Goal: Task Accomplishment & Management: Use online tool/utility

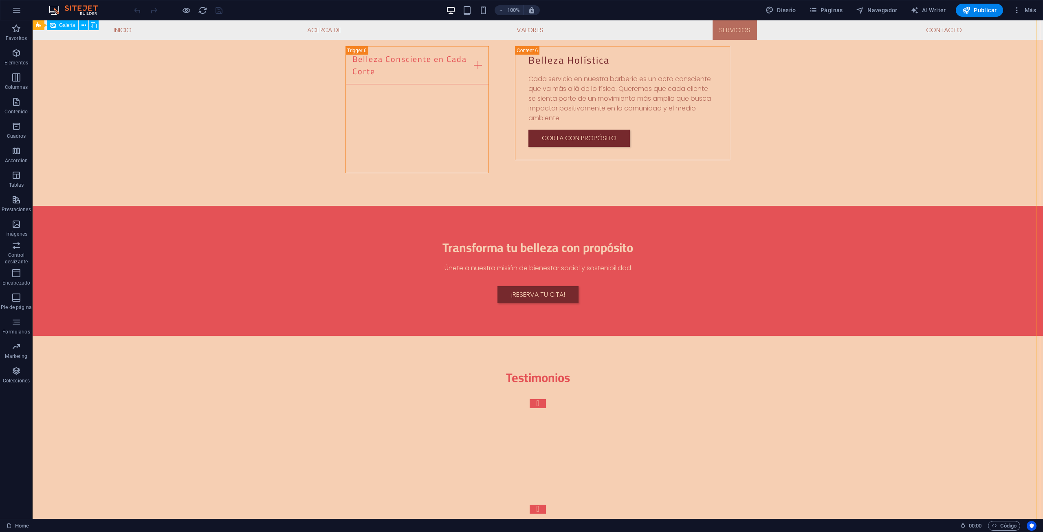
scroll to position [1915, 0]
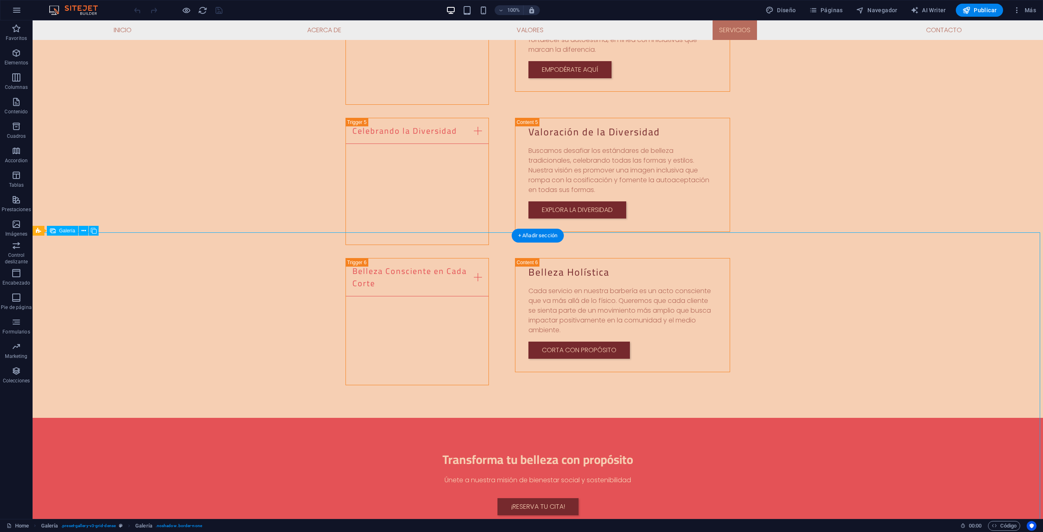
scroll to position [1711, 0]
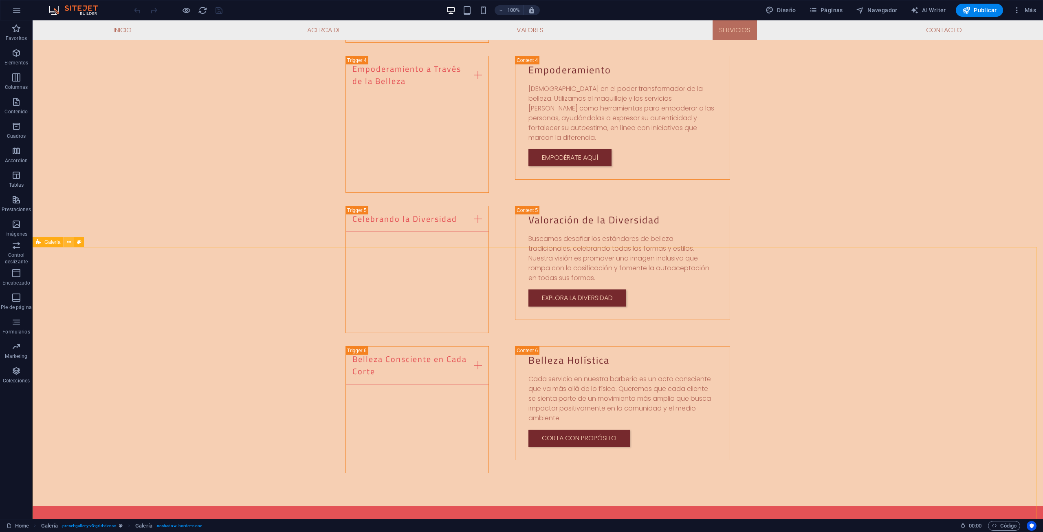
click at [68, 244] on icon at bounding box center [69, 242] width 4 height 9
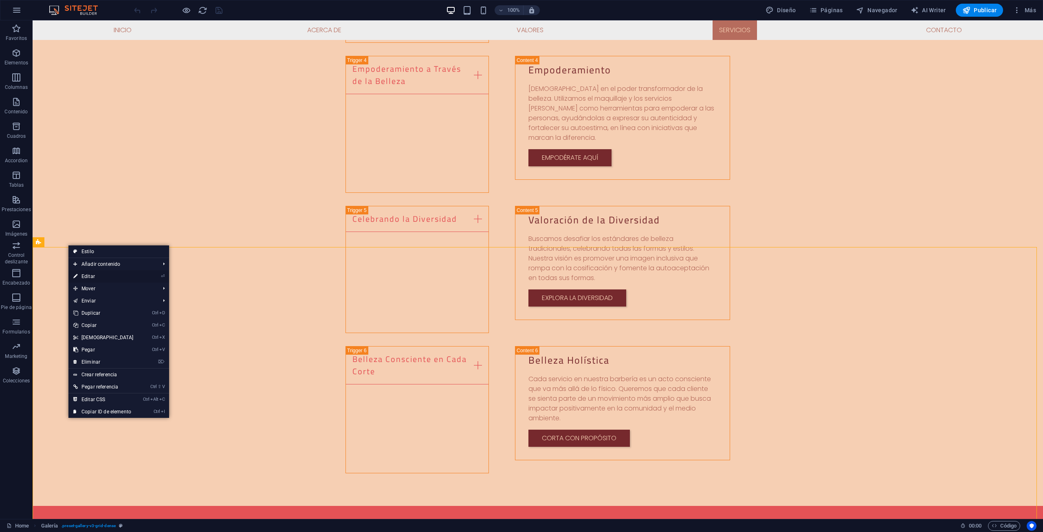
click at [90, 277] on link "⏎ Editar" at bounding box center [103, 276] width 70 height 12
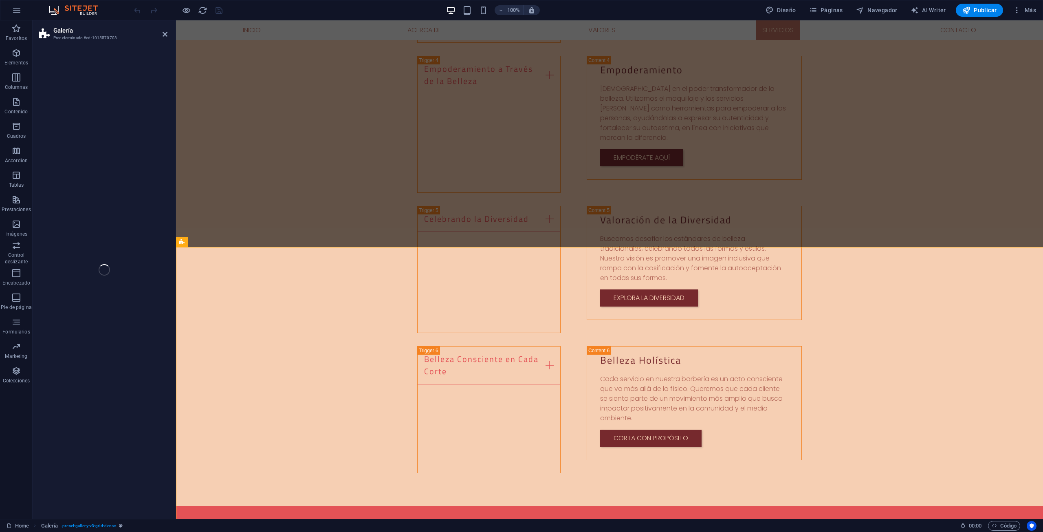
select select "rem"
select select "preset-gallery-v3-grid-dense"
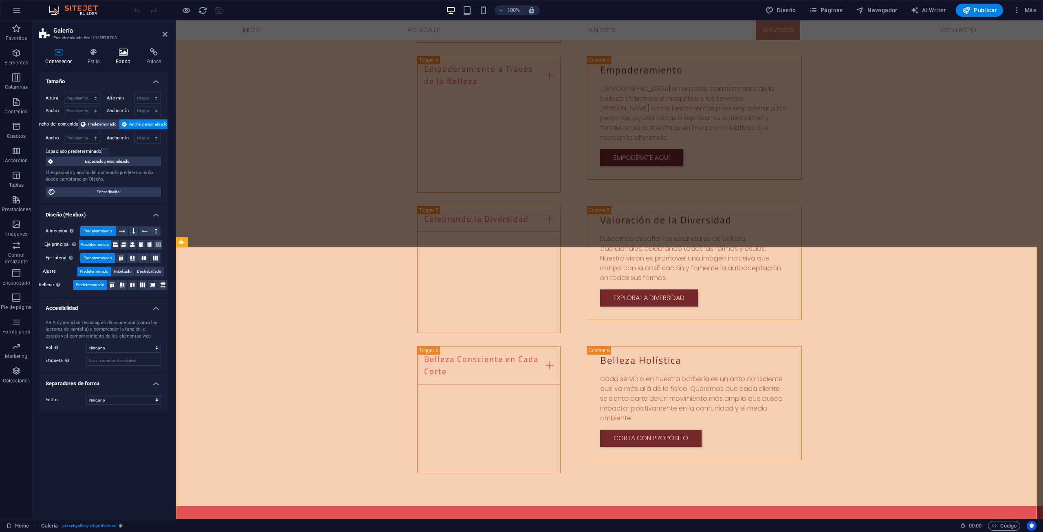
click at [125, 50] on icon at bounding box center [123, 52] width 27 height 8
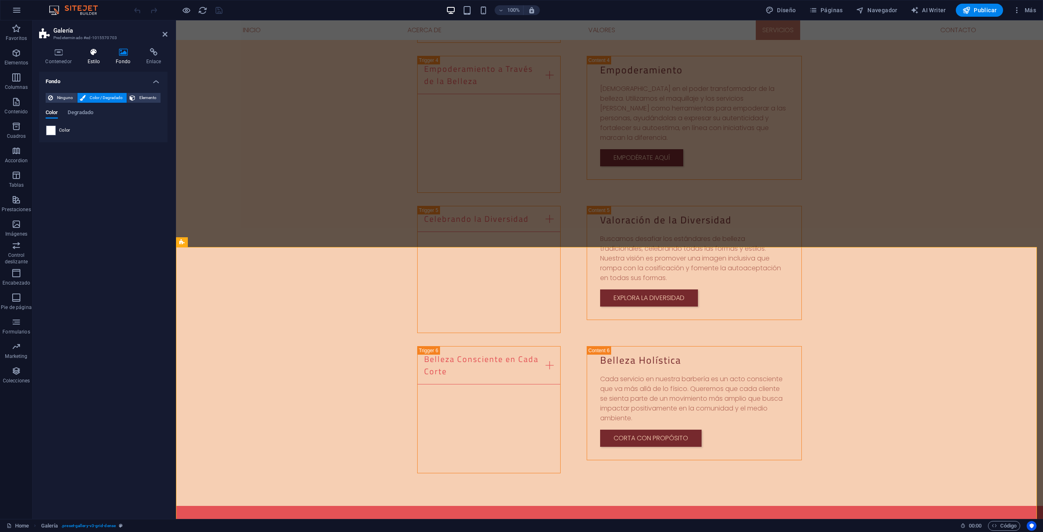
click at [93, 53] on icon at bounding box center [93, 52] width 25 height 8
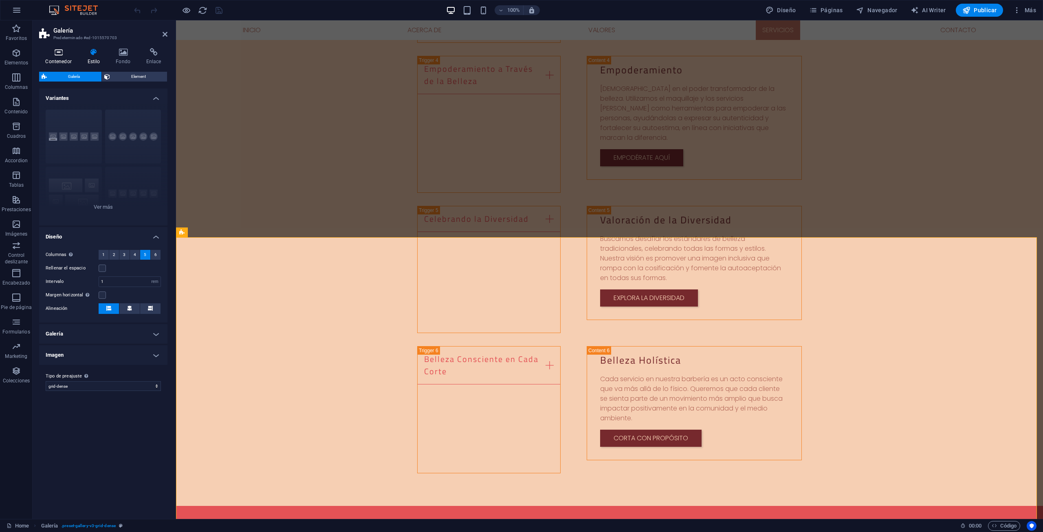
click at [60, 51] on icon at bounding box center [58, 52] width 39 height 8
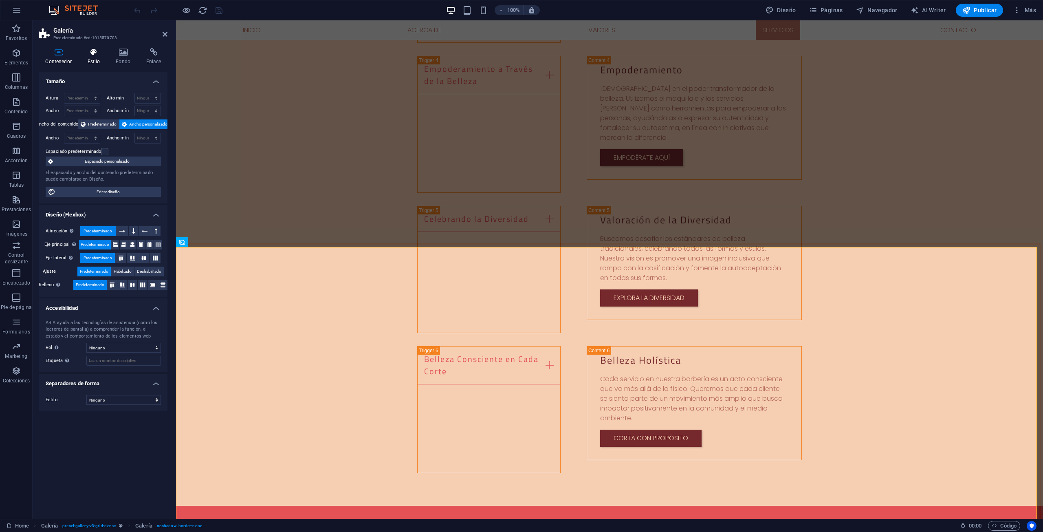
click at [90, 48] on icon at bounding box center [93, 52] width 25 height 8
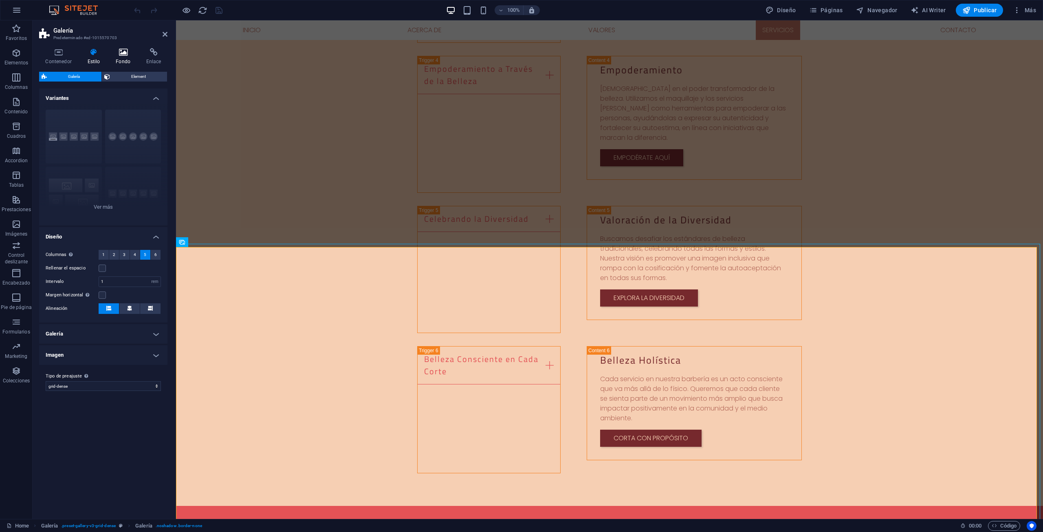
click at [130, 60] on h4 "Fondo" at bounding box center [125, 56] width 31 height 17
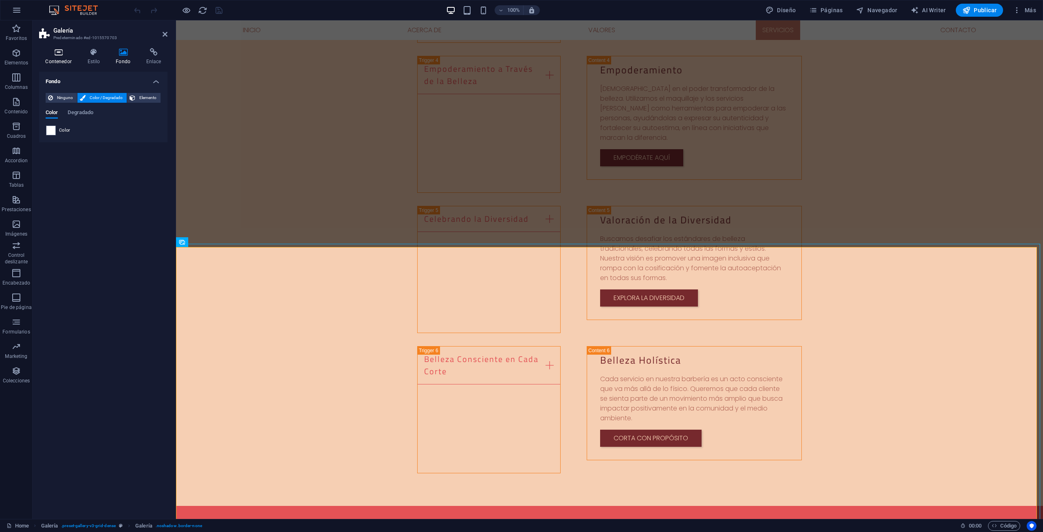
click at [60, 52] on icon at bounding box center [58, 52] width 39 height 8
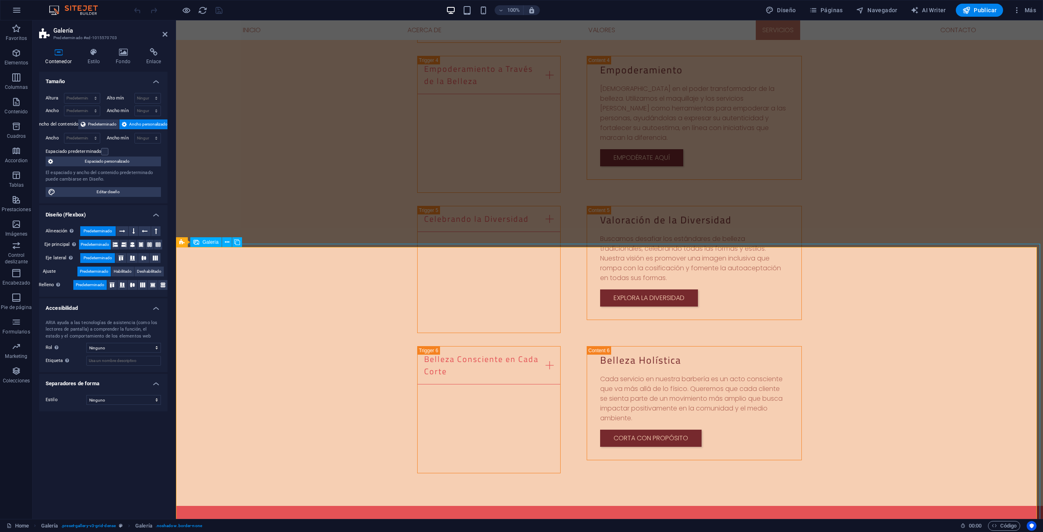
drag, startPoint x: 382, startPoint y: 264, endPoint x: 349, endPoint y: 244, distance: 39.1
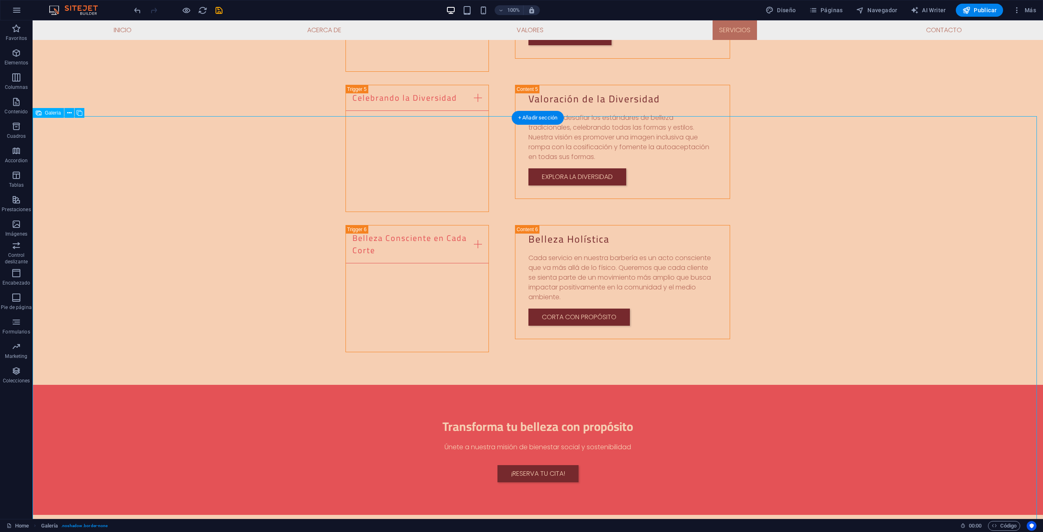
scroll to position [1833, 0]
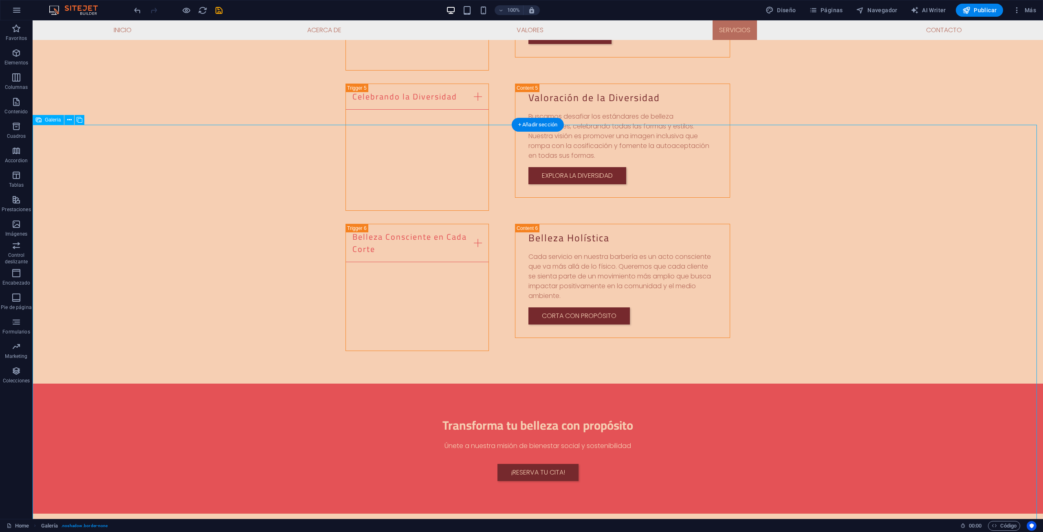
click at [70, 118] on icon at bounding box center [69, 120] width 4 height 9
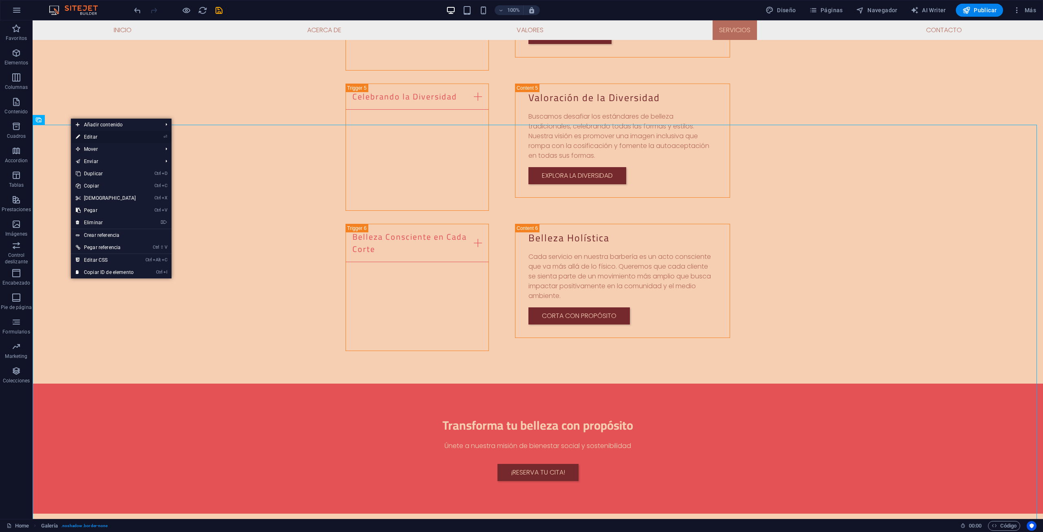
click at [95, 140] on link "⏎ Editar" at bounding box center [106, 137] width 70 height 12
select select "px"
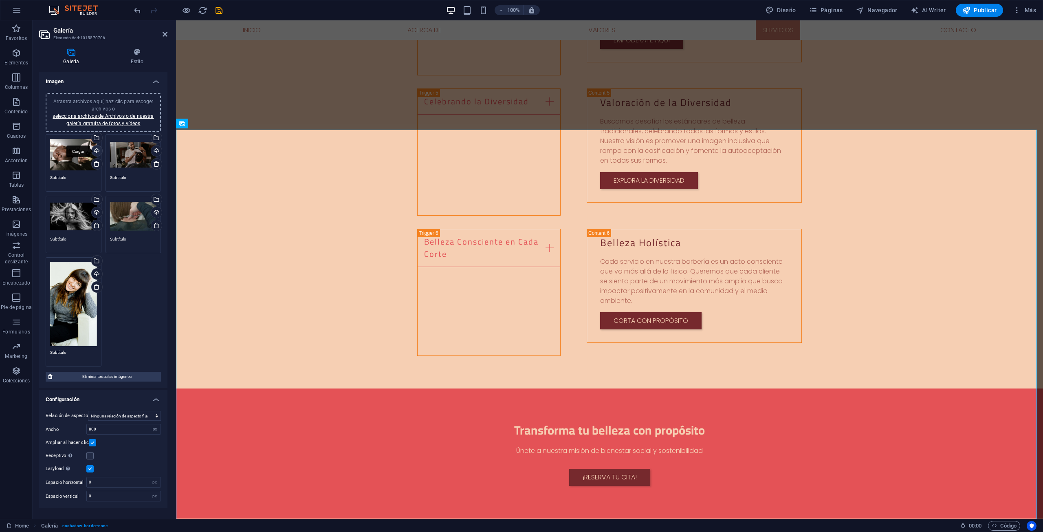
click at [96, 150] on div "Cargar" at bounding box center [96, 151] width 12 height 12
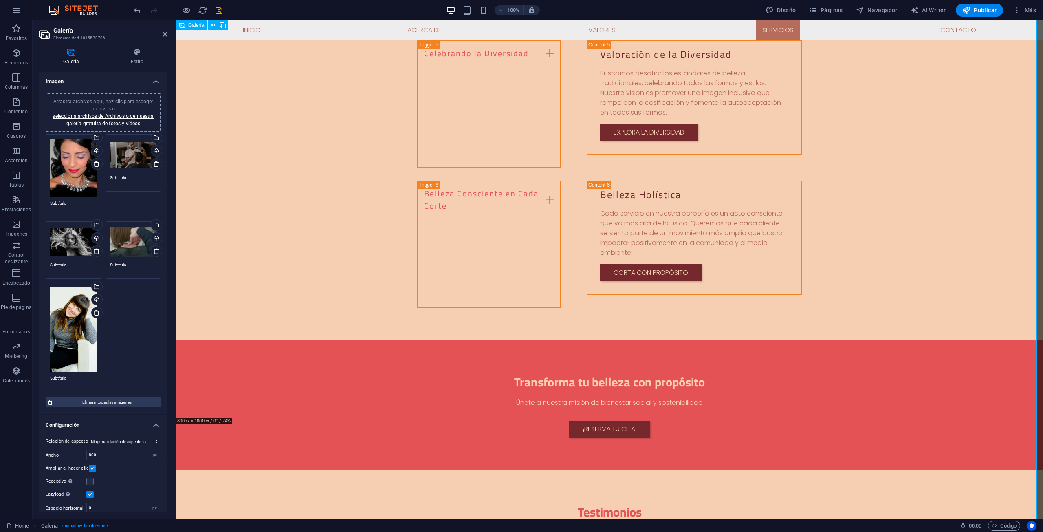
scroll to position [1874, 0]
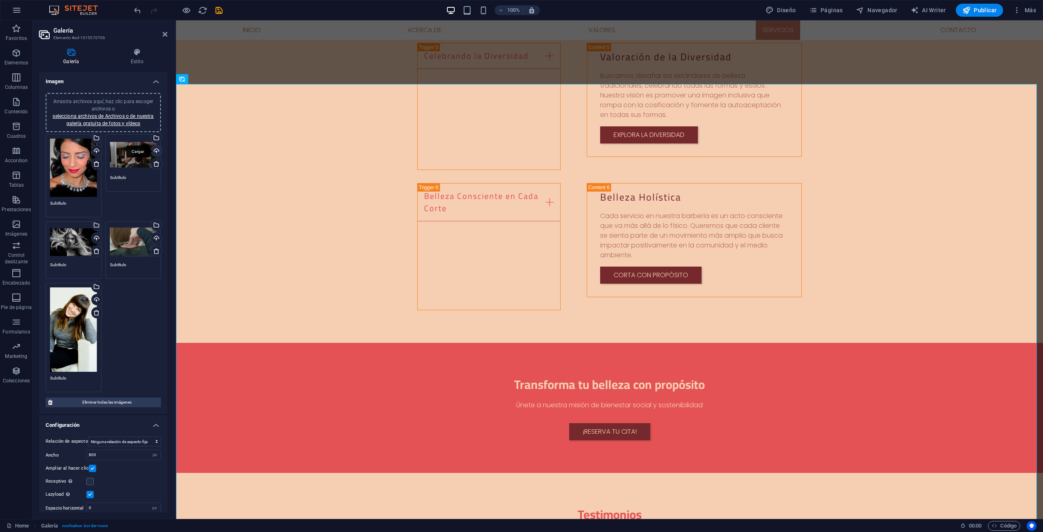
click at [156, 150] on div "Cargar" at bounding box center [156, 151] width 12 height 12
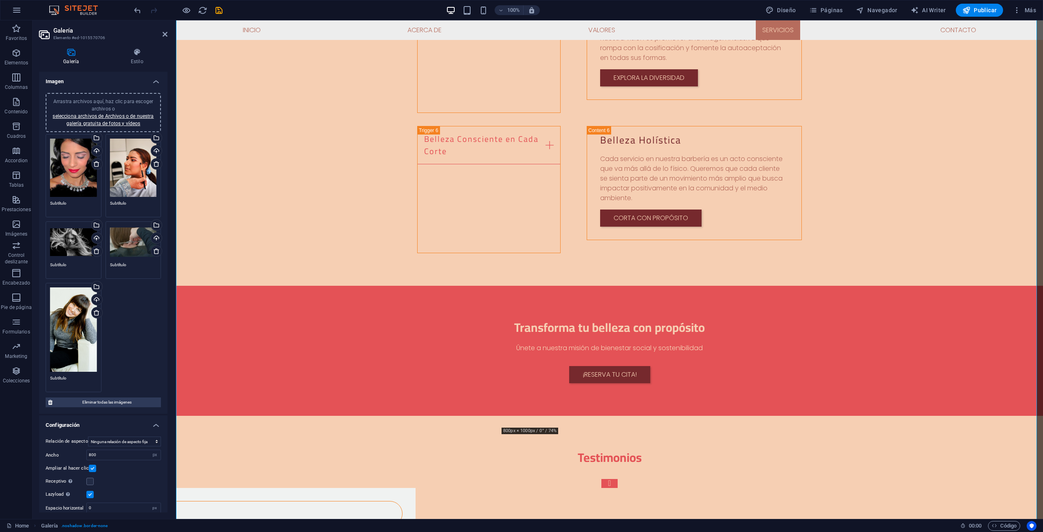
scroll to position [2037, 0]
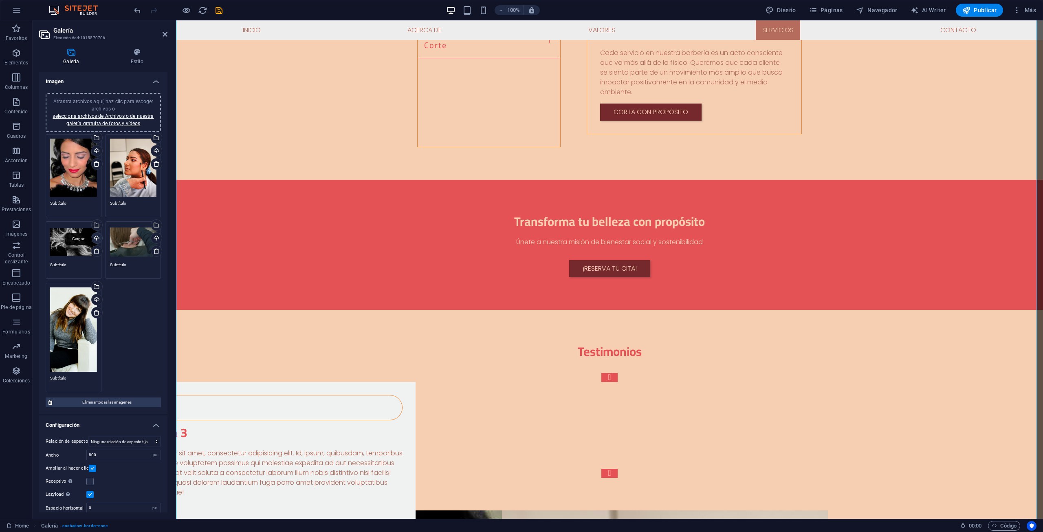
click at [96, 233] on div "Cargar" at bounding box center [96, 239] width 12 height 12
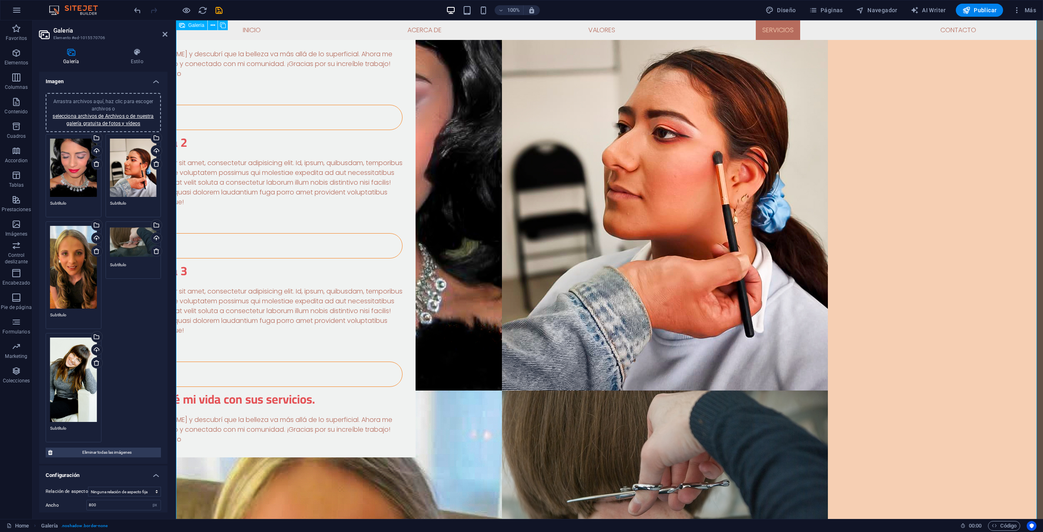
scroll to position [2567, 0]
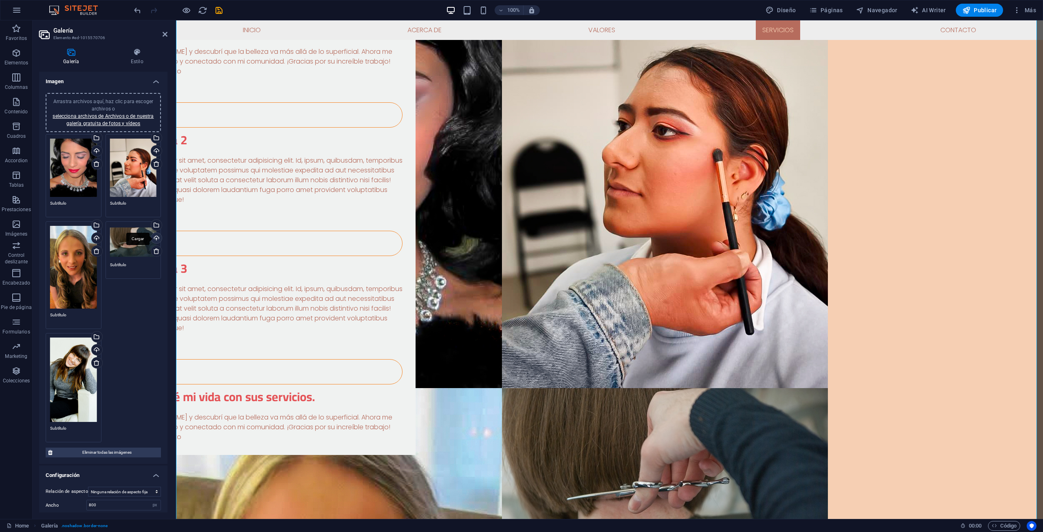
click at [155, 238] on div "Cargar" at bounding box center [156, 239] width 12 height 12
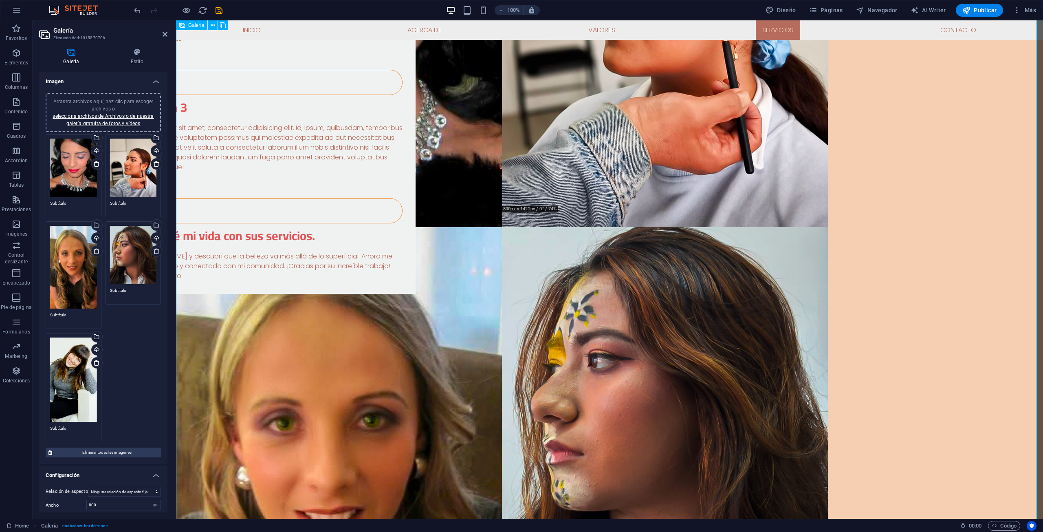
scroll to position [2730, 0]
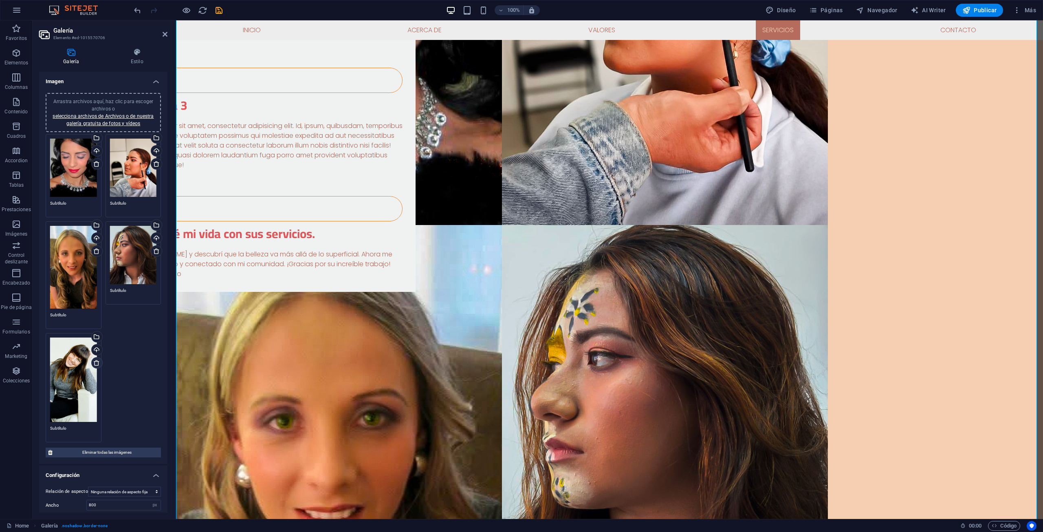
click at [97, 359] on icon at bounding box center [96, 362] width 7 height 7
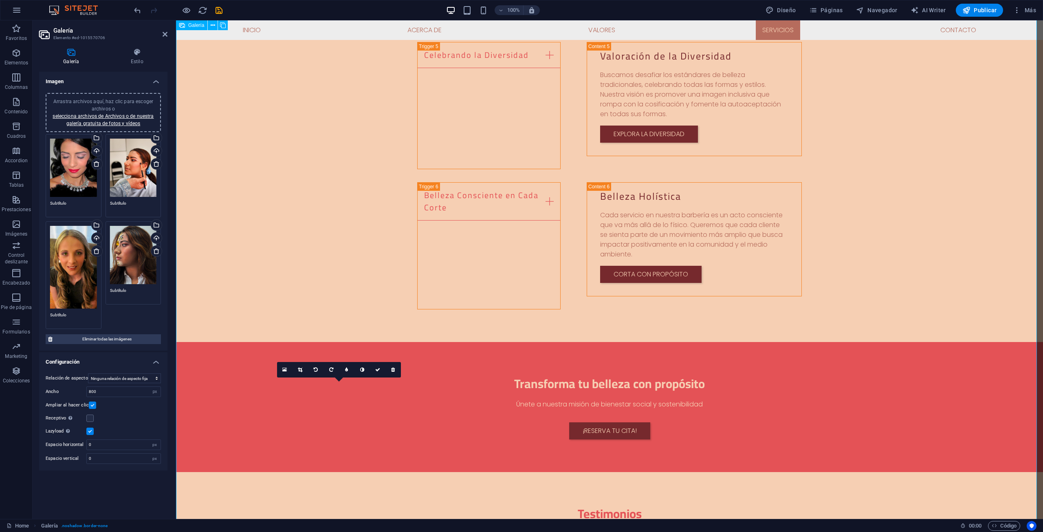
scroll to position [1874, 0]
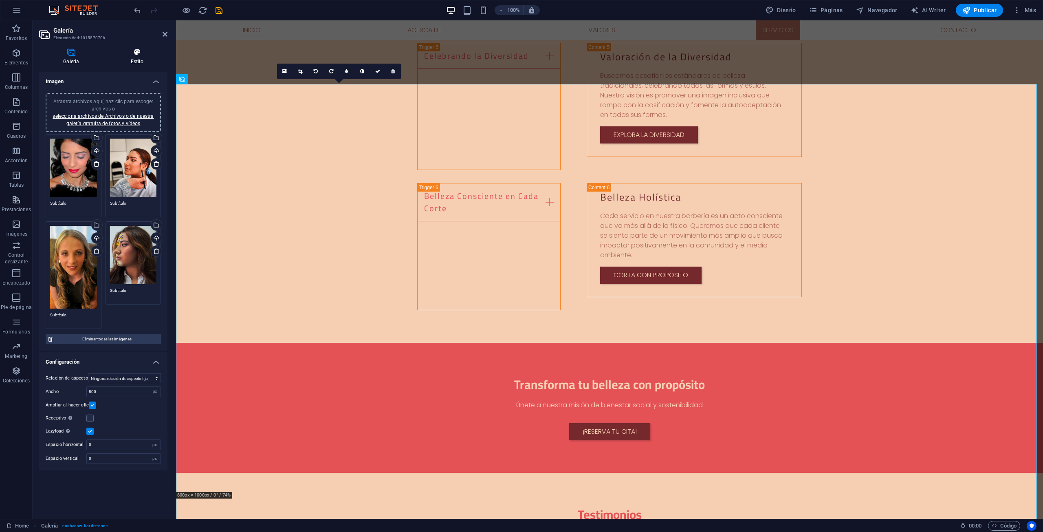
click at [142, 55] on icon at bounding box center [137, 52] width 61 height 8
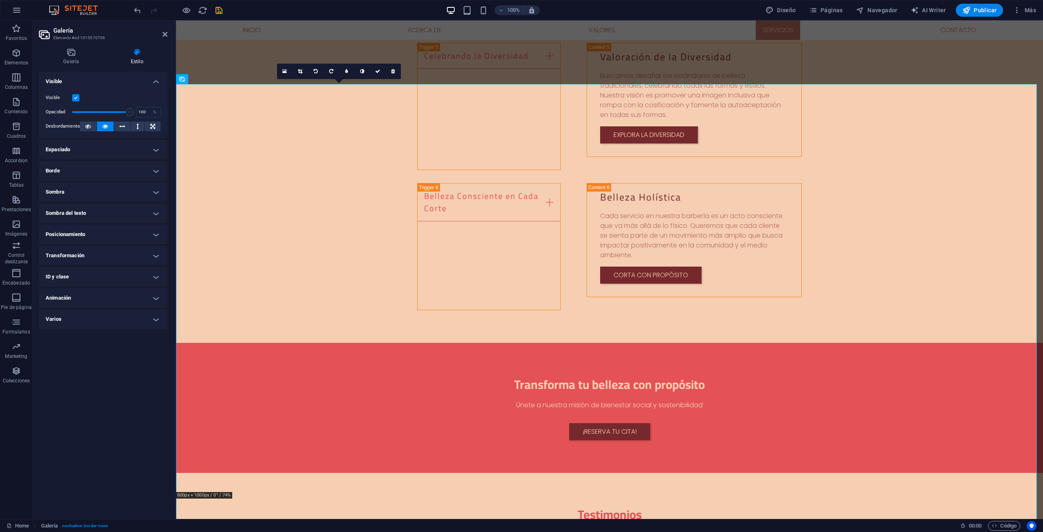
click at [151, 150] on h4 "Espaciado" at bounding box center [103, 150] width 128 height 20
click at [106, 165] on select "Predeterminado automático px % rem vw vh Personalizado" at bounding box center [95, 166] width 32 height 10
select select "px"
click at [99, 161] on select "Predeterminado automático px % rem vw vh Personalizado" at bounding box center [95, 166] width 32 height 10
type input "0"
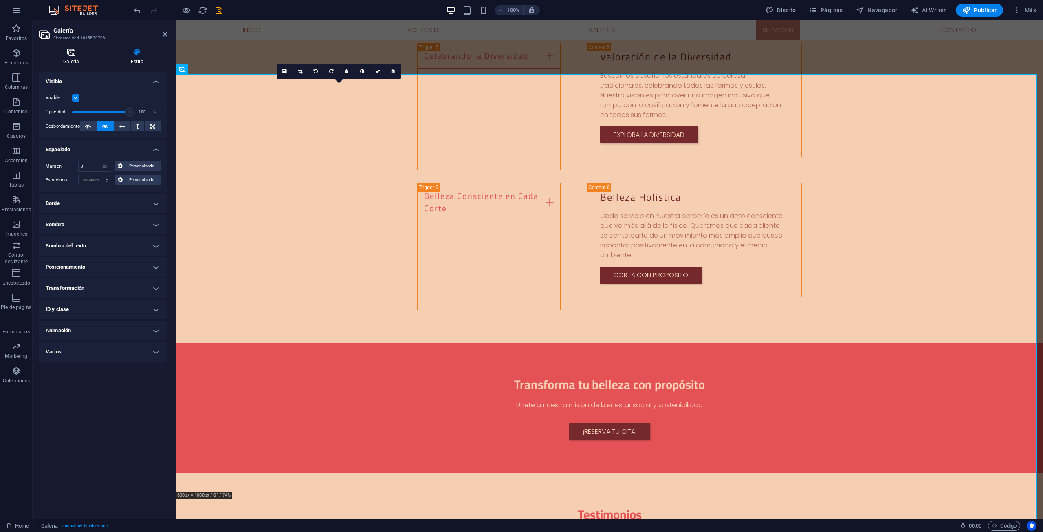
click at [78, 52] on icon at bounding box center [71, 52] width 64 height 8
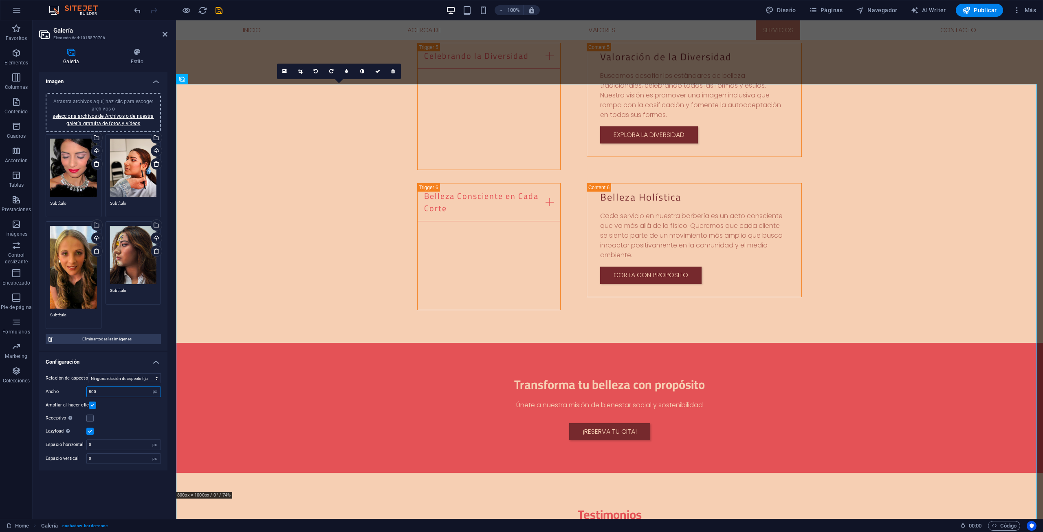
click at [108, 390] on input "800" at bounding box center [124, 392] width 74 height 10
click at [158, 378] on select "Ninguna relación de aspecto fija 16:9 16:10 4:3 1:1 1:2 2:1" at bounding box center [124, 378] width 73 height 10
click at [88, 373] on select "Ninguna relación de aspecto fija 16:9 16:10 4:3 1:1 1:2 2:1" at bounding box center [124, 378] width 73 height 10
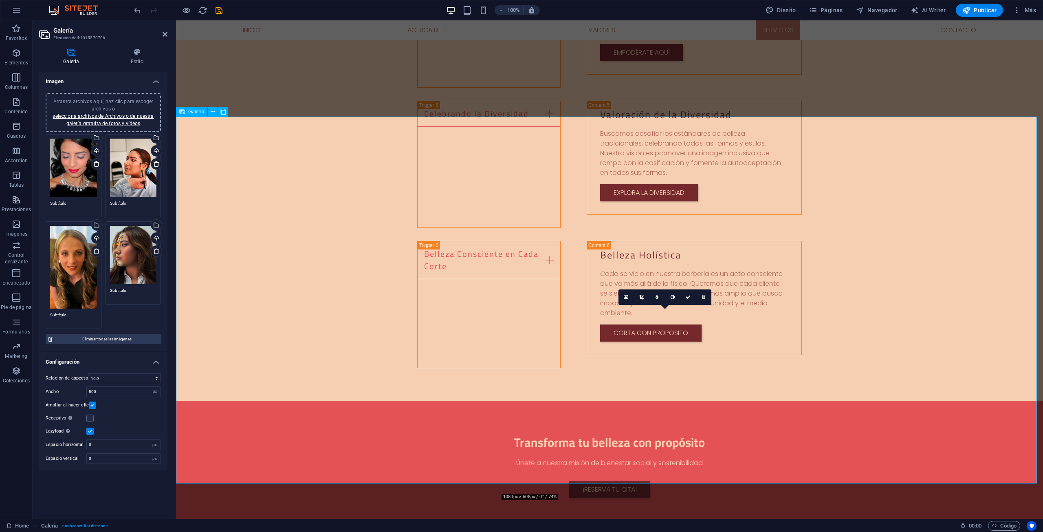
scroll to position [1833, 0]
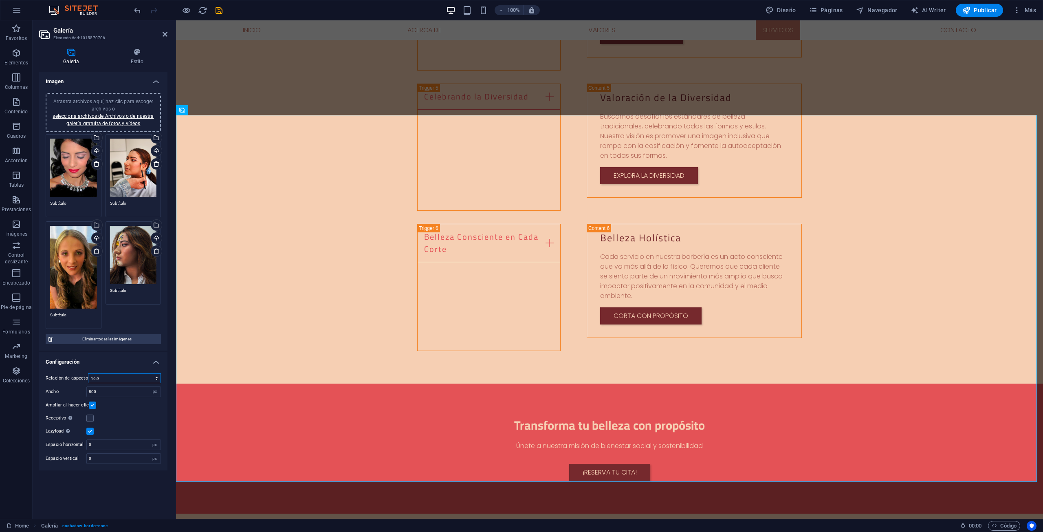
click at [119, 375] on select "Ninguna relación de aspecto fija 16:9 16:10 4:3 1:1 1:2 2:1" at bounding box center [124, 378] width 73 height 10
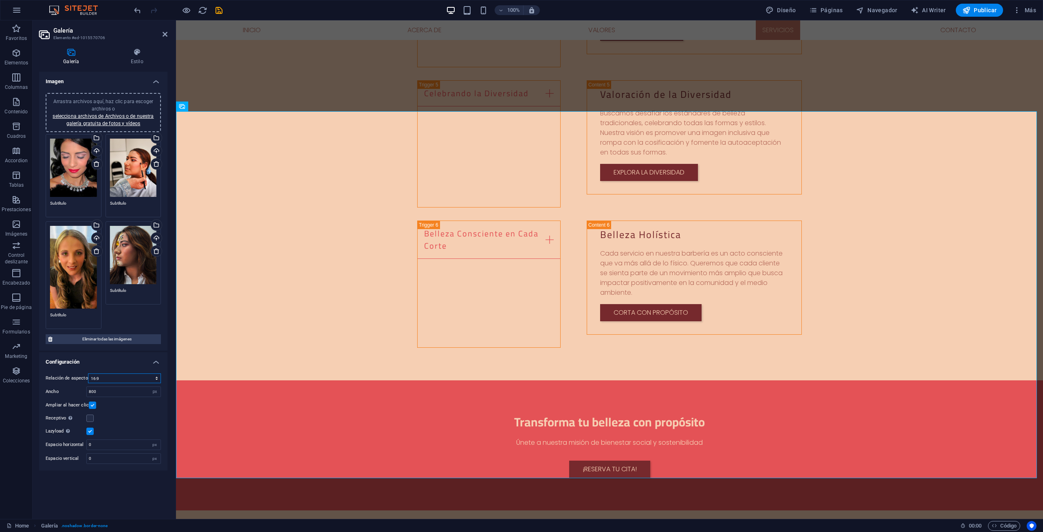
scroll to position [1838, 0]
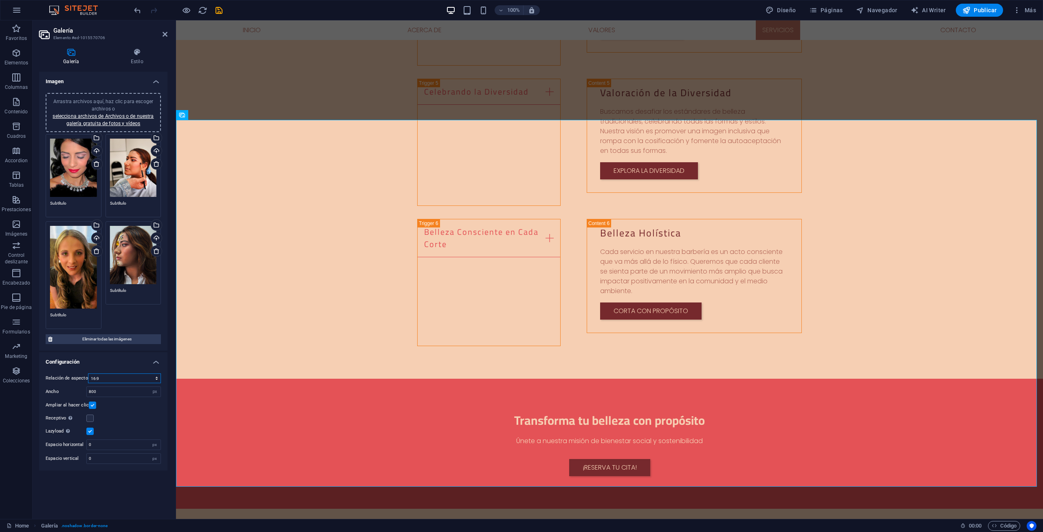
select select "4"
click at [88, 373] on select "Ninguna relación de aspecto fija 16:9 16:10 4:3 1:1 1:2 2:1" at bounding box center [124, 378] width 73 height 10
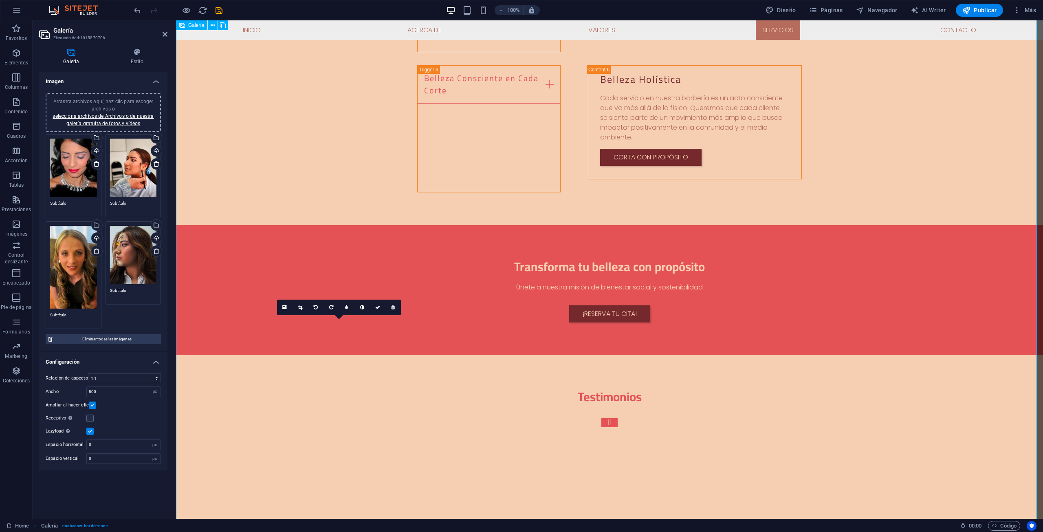
scroll to position [1920, 0]
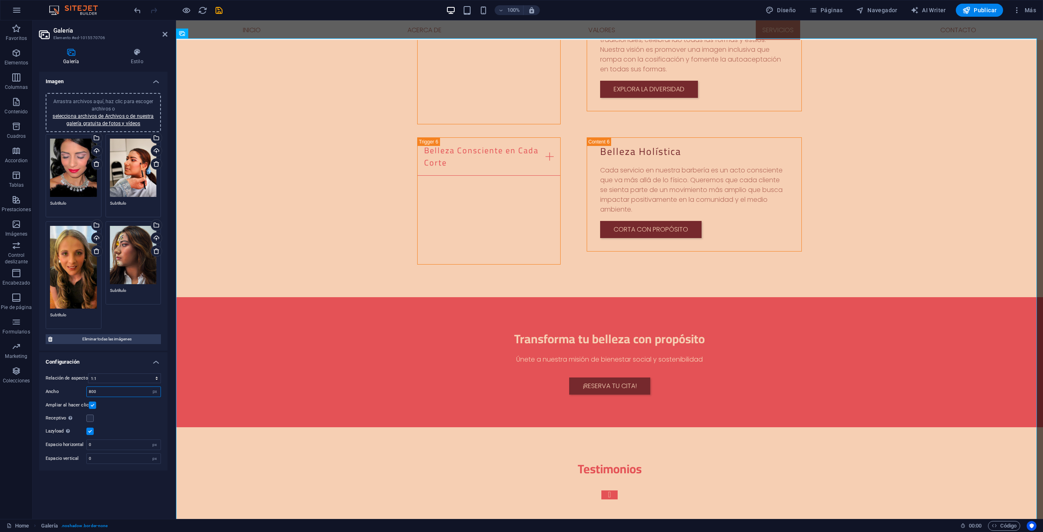
click at [126, 390] on input "800" at bounding box center [124, 392] width 74 height 10
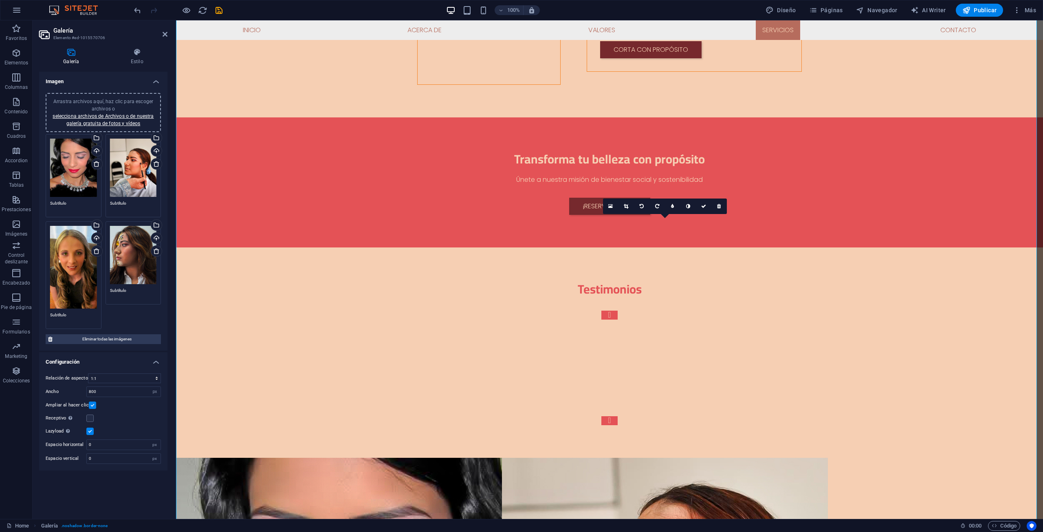
scroll to position [2123, 0]
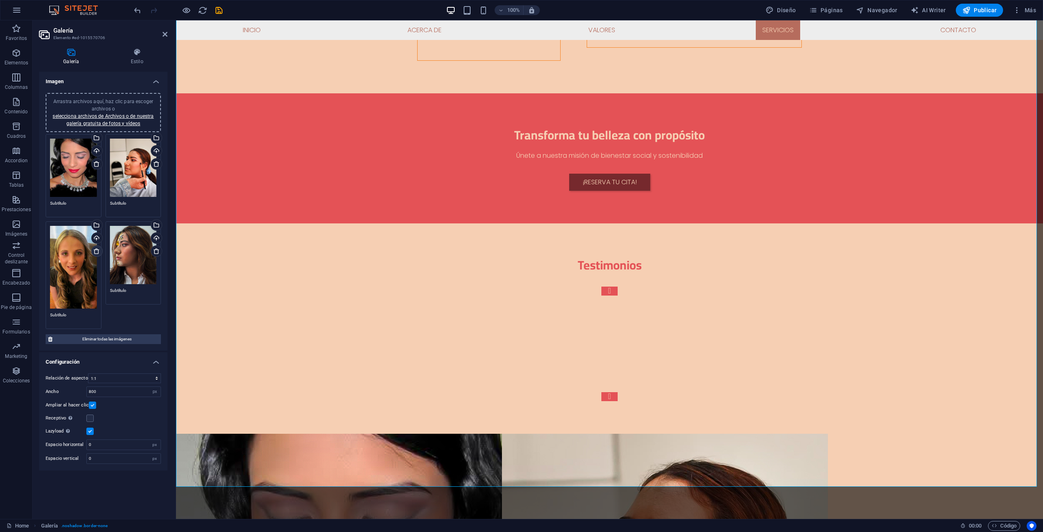
click at [100, 250] on link at bounding box center [96, 250] width 11 height 11
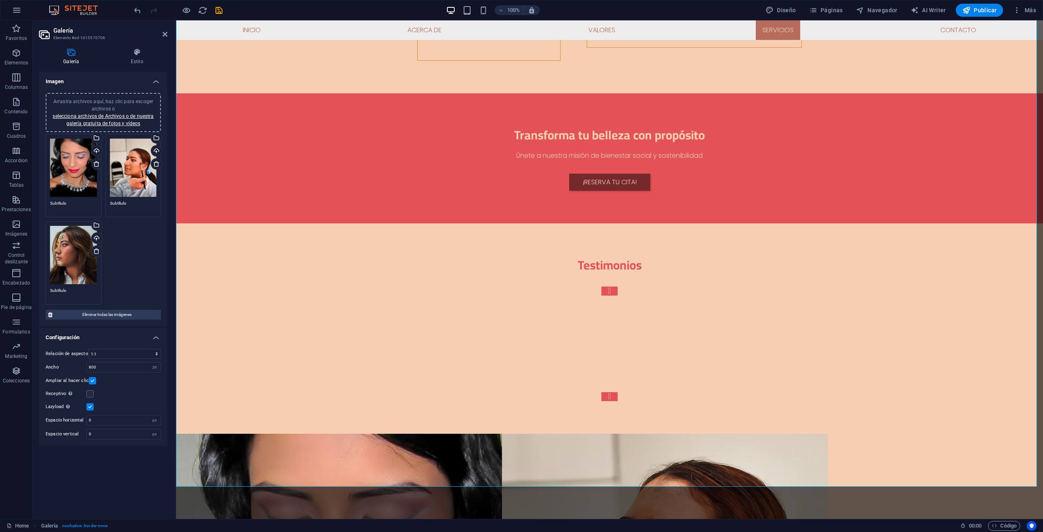
click at [119, 263] on div "Arrastra archivos aquí, haz clic para escoger archivos o selecciona archivos de…" at bounding box center [103, 219] width 119 height 174
click at [76, 117] on link "selecciona archivos de Archivos o de nuestra galería gratuita de fotos y vídeos" at bounding box center [103, 119] width 101 height 13
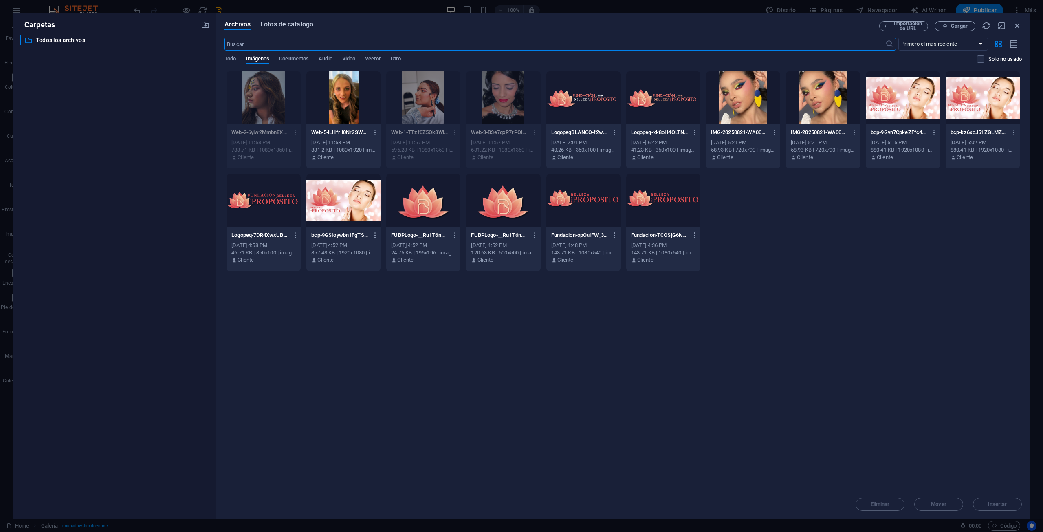
click at [303, 21] on span "Fotos de catálogo" at bounding box center [286, 25] width 53 height 10
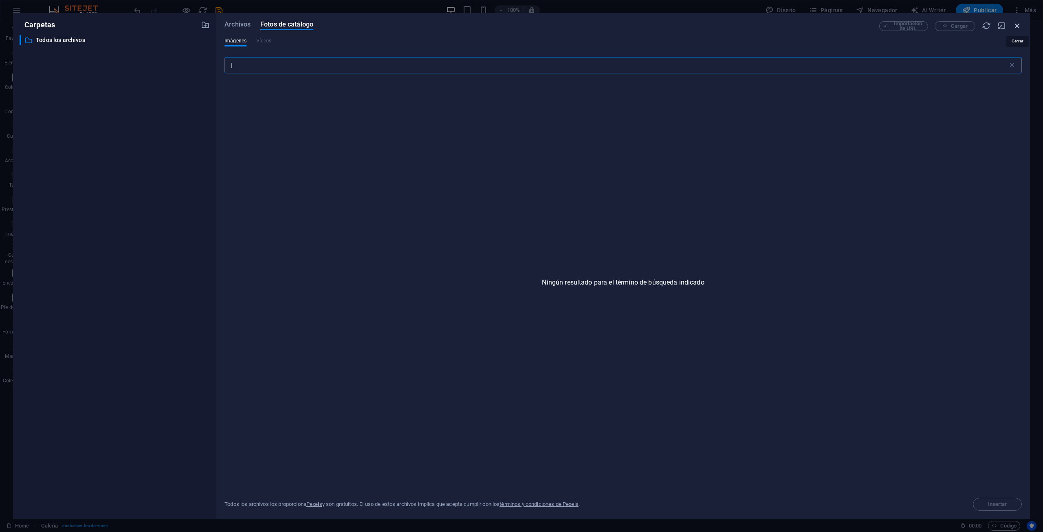
type input "|"
click at [1017, 26] on icon "button" at bounding box center [1017, 25] width 9 height 9
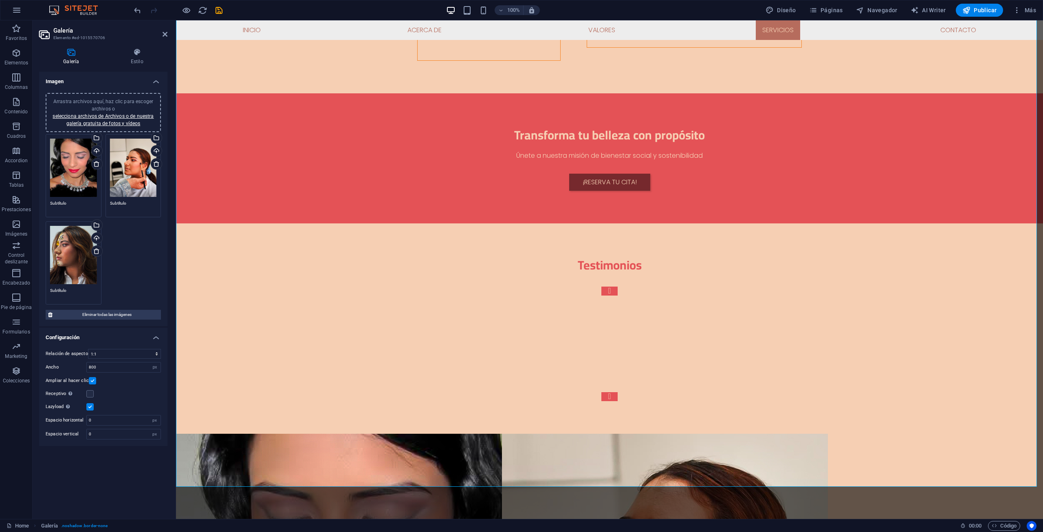
click at [131, 263] on div "Arrastra archivos aquí, haz clic para escoger archivos o selecciona archivos de…" at bounding box center [103, 219] width 119 height 174
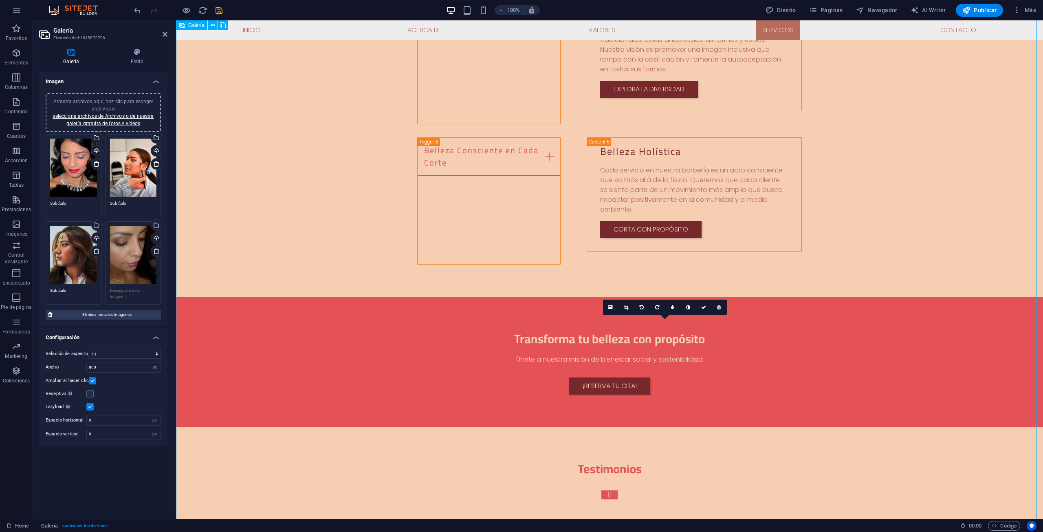
scroll to position [1920, 0]
click at [97, 114] on link "selecciona archivos de Archivos o de nuestra galería gratuita de fotos y vídeos" at bounding box center [103, 119] width 101 height 13
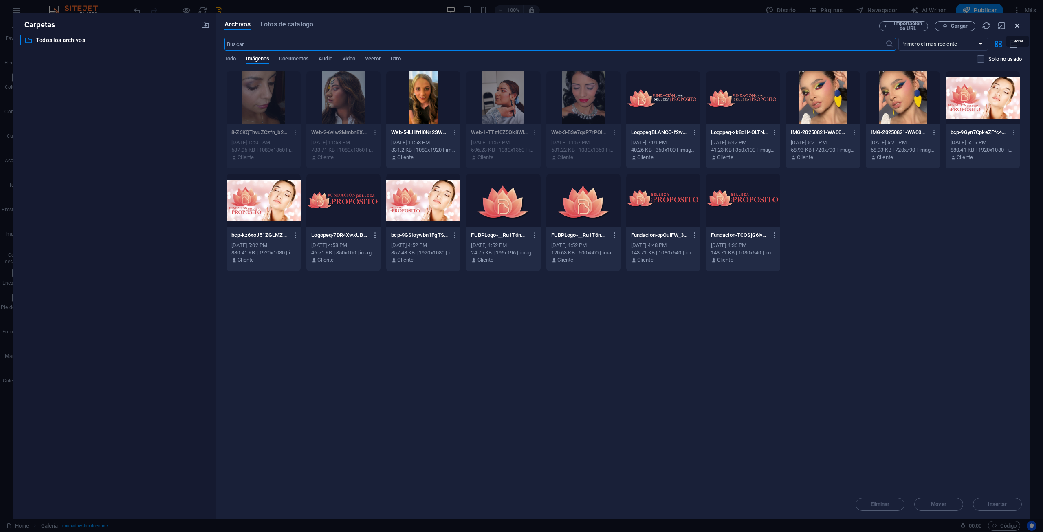
click at [1017, 24] on icon "button" at bounding box center [1017, 25] width 9 height 9
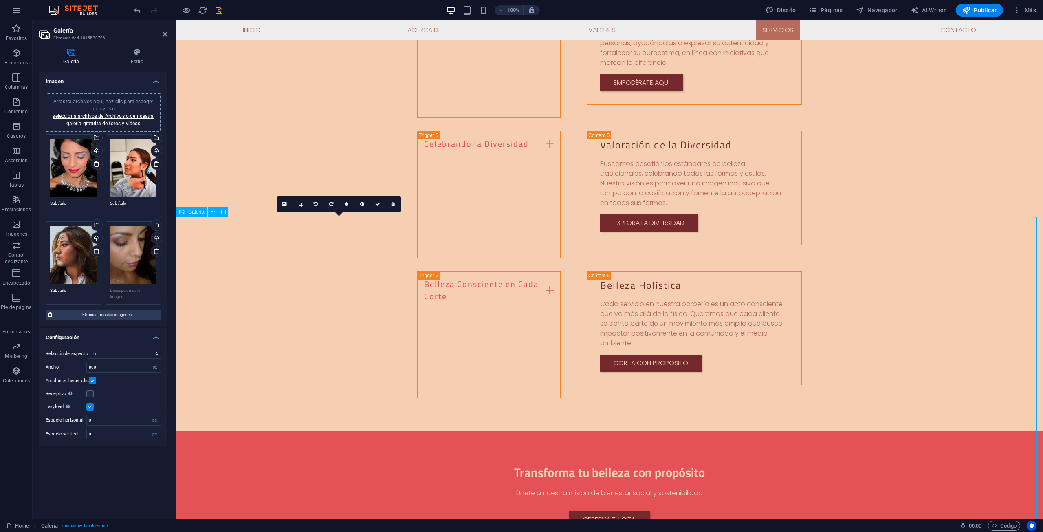
scroll to position [1797, 0]
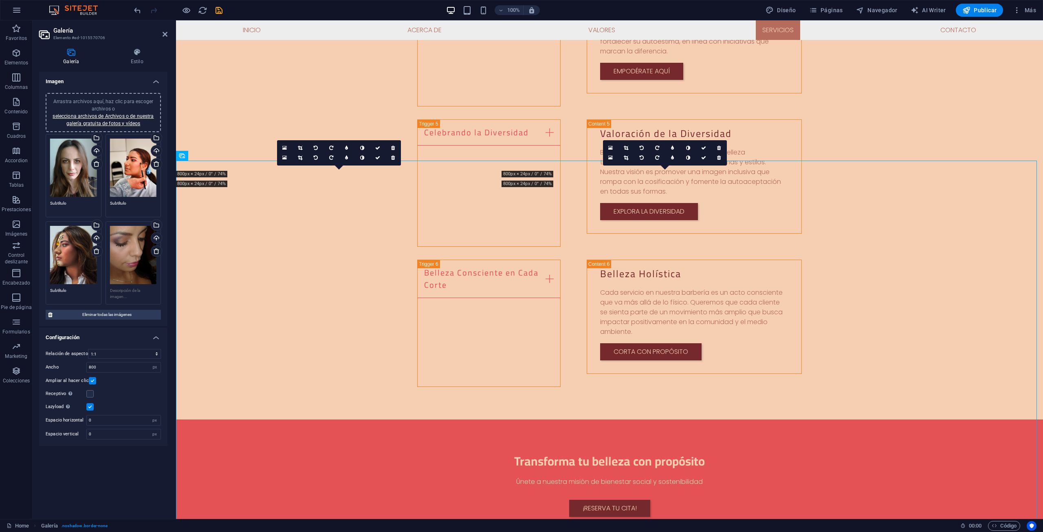
click at [115, 73] on h4 "Imagen" at bounding box center [103, 79] width 128 height 15
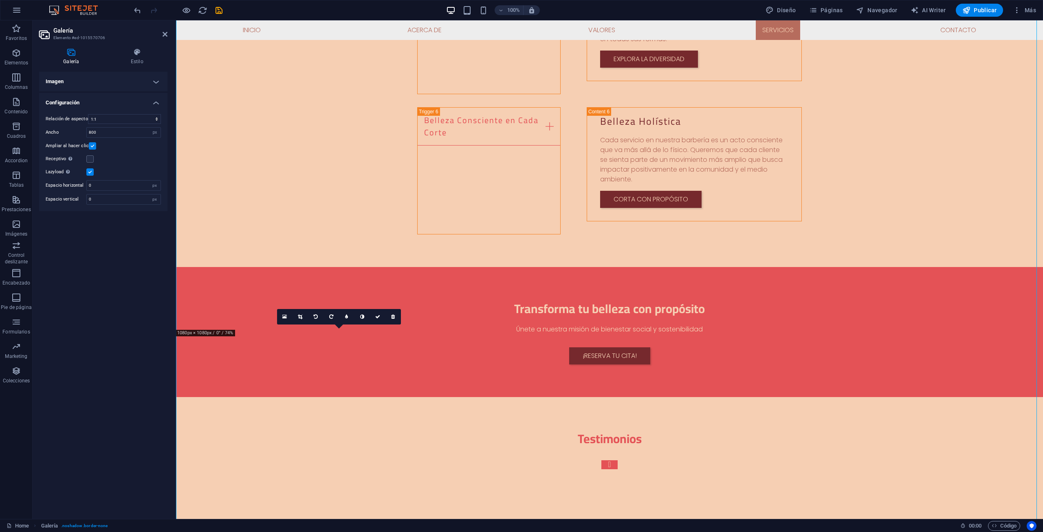
scroll to position [1960, 0]
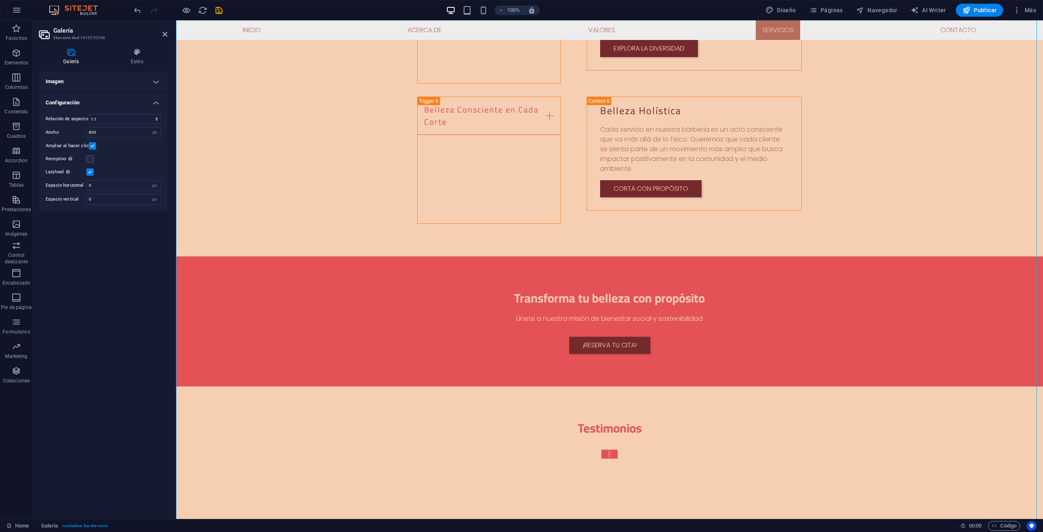
click at [63, 49] on icon at bounding box center [71, 52] width 64 height 8
click at [104, 83] on h4 "Imagen" at bounding box center [103, 82] width 128 height 20
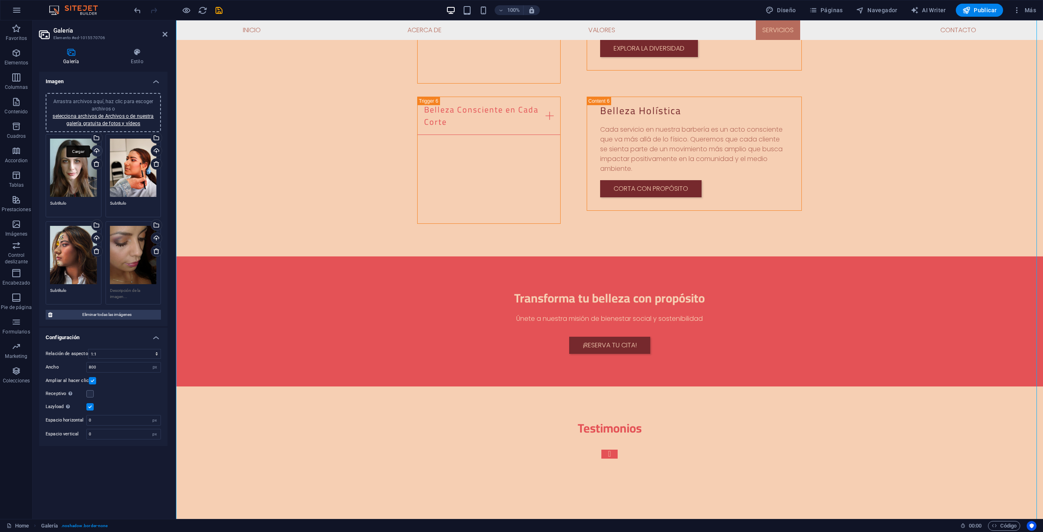
click at [97, 150] on div "Cargar" at bounding box center [96, 151] width 12 height 12
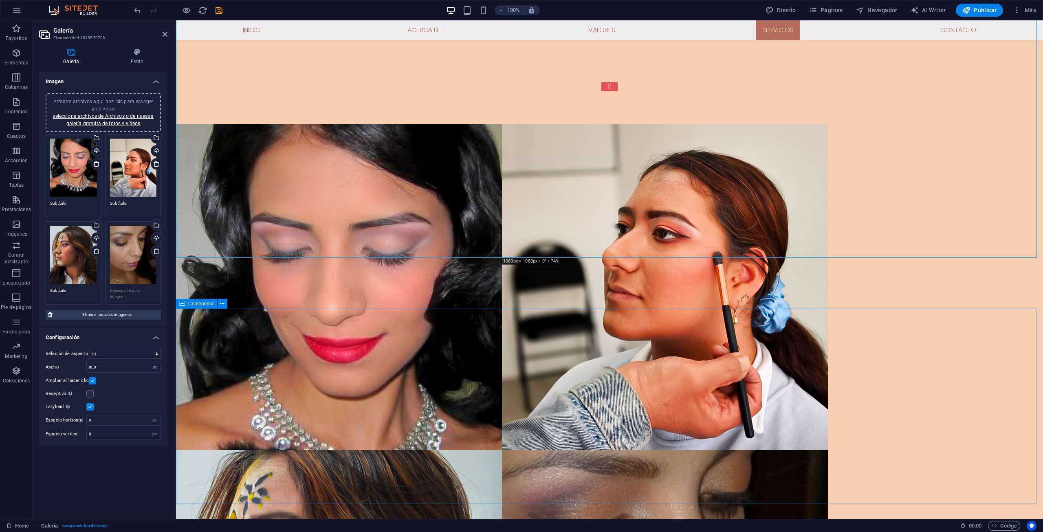
scroll to position [2449, 0]
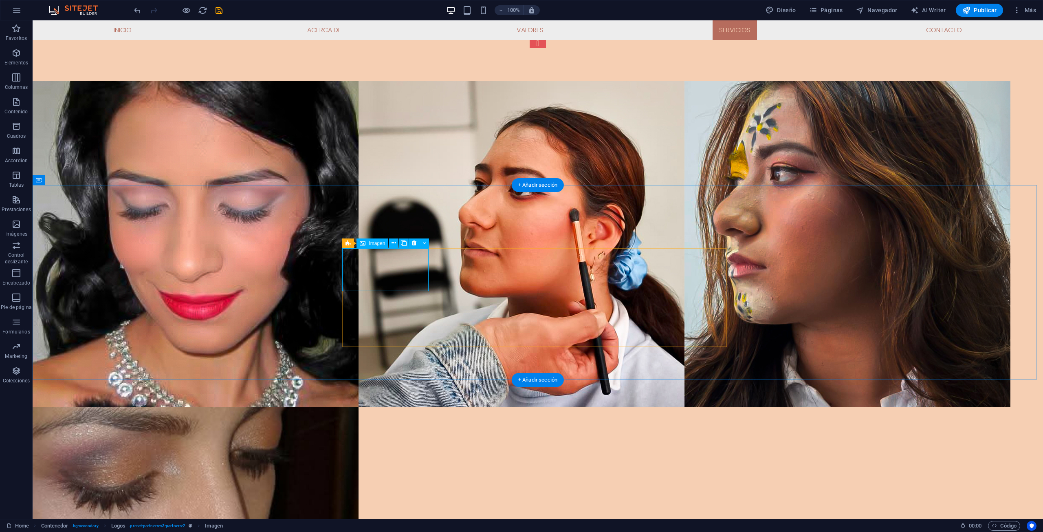
click at [367, 242] on div "Imagen" at bounding box center [372, 243] width 32 height 10
click at [425, 241] on icon at bounding box center [424, 243] width 4 height 9
click at [394, 242] on icon at bounding box center [394, 243] width 4 height 9
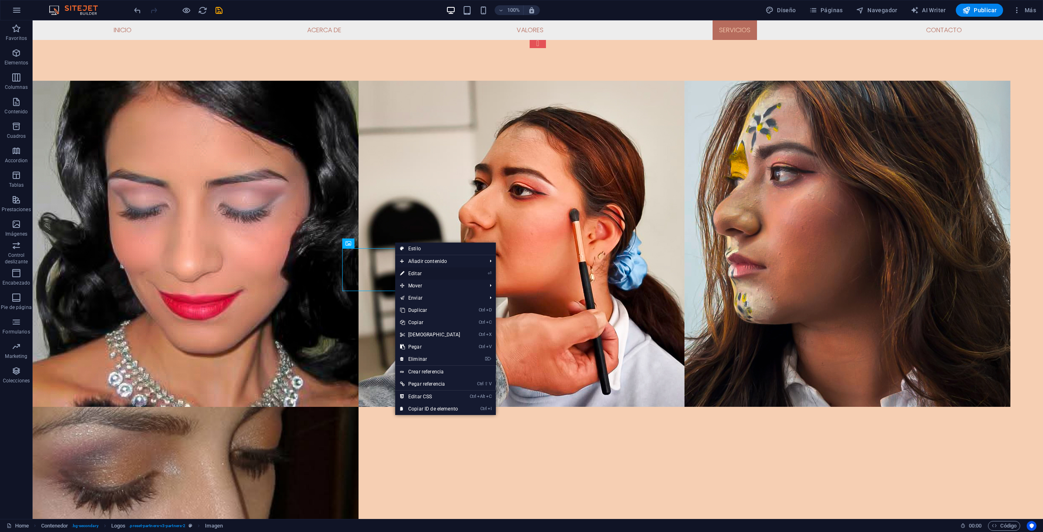
click at [415, 272] on link "⏎ Editar" at bounding box center [430, 273] width 70 height 12
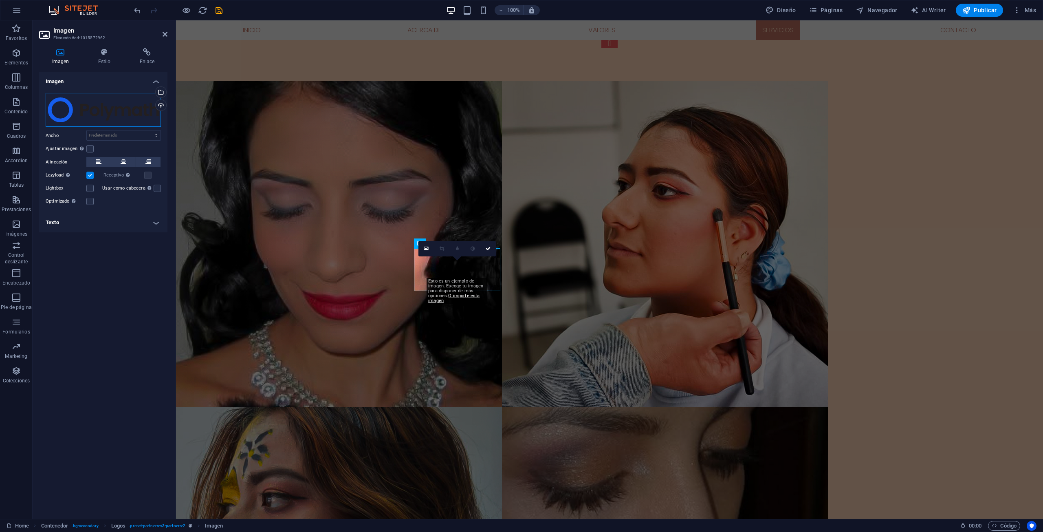
drag, startPoint x: 123, startPoint y: 114, endPoint x: 108, endPoint y: 105, distance: 17.3
click at [108, 105] on div "Arrastra archivos aquí, haz clic para escoger archivos o selecciona archivos de…" at bounding box center [103, 110] width 115 height 34
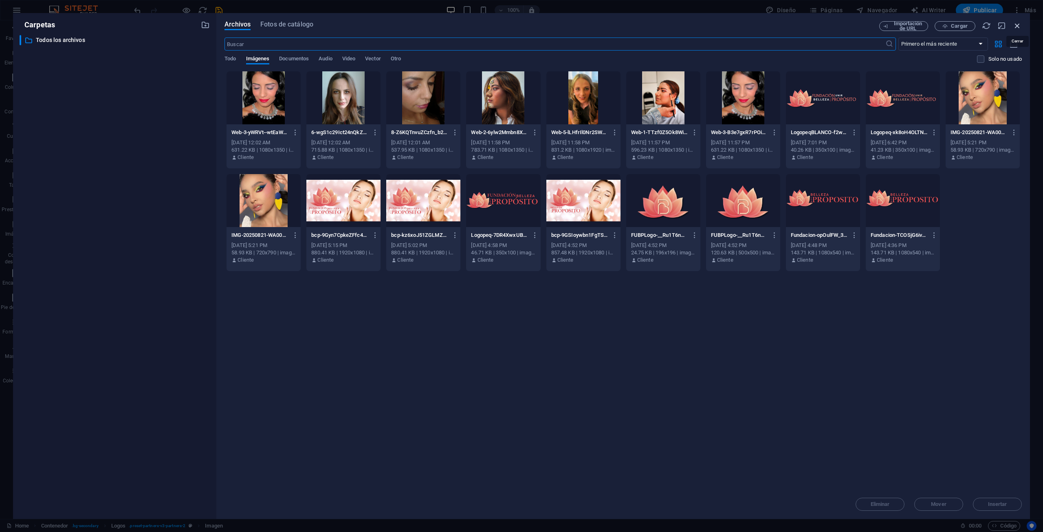
click at [1018, 21] on icon "button" at bounding box center [1017, 25] width 9 height 9
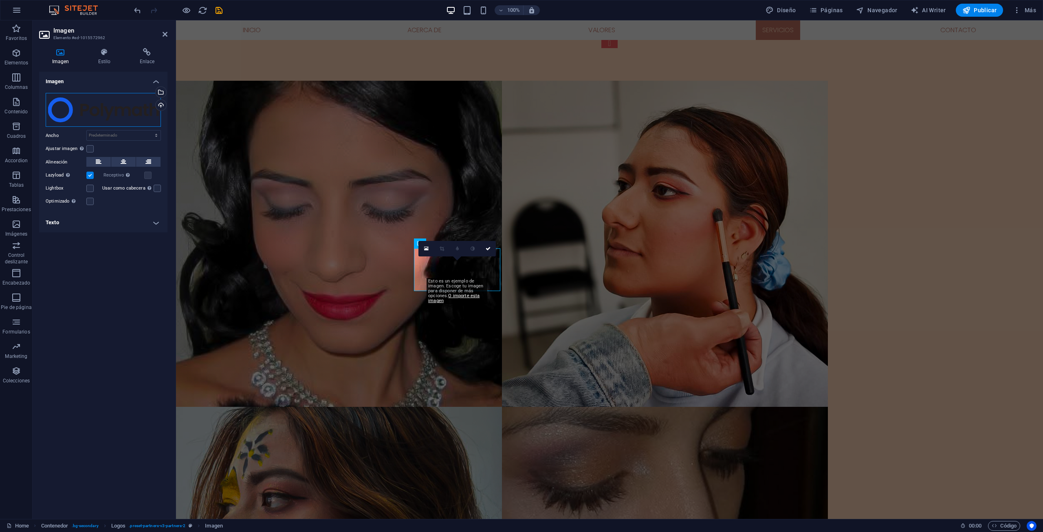
click at [137, 105] on div "Arrastra archivos aquí, haz clic para escoger archivos o selecciona archivos de…" at bounding box center [103, 110] width 115 height 34
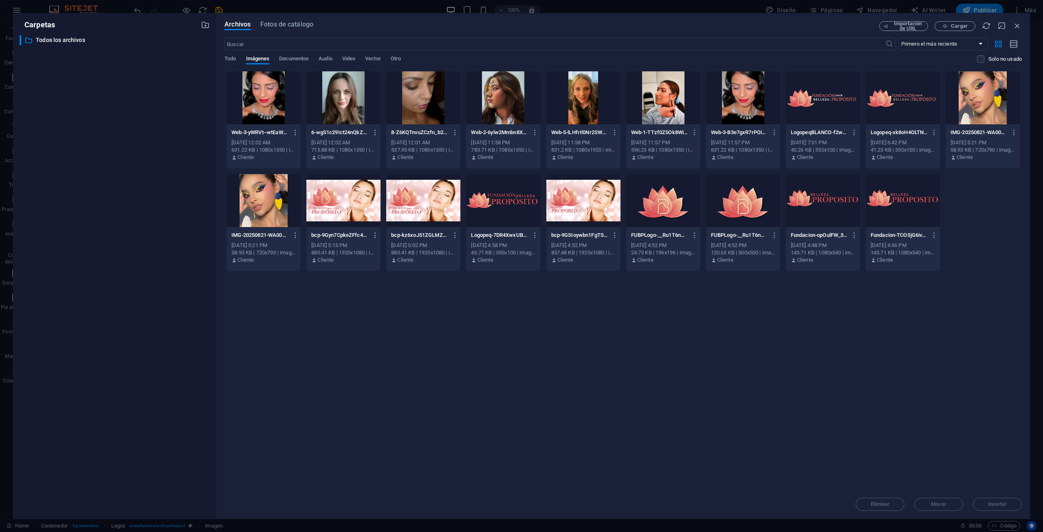
click at [836, 93] on div at bounding box center [823, 97] width 74 height 53
click at [1005, 504] on span "Insertar" at bounding box center [997, 504] width 19 height 5
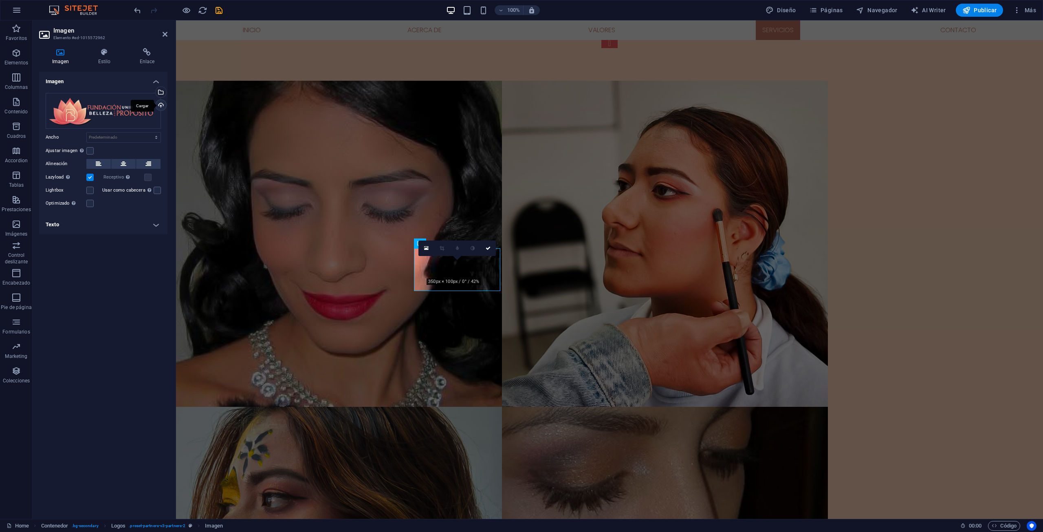
click at [161, 106] on div "Cargar" at bounding box center [160, 106] width 12 height 12
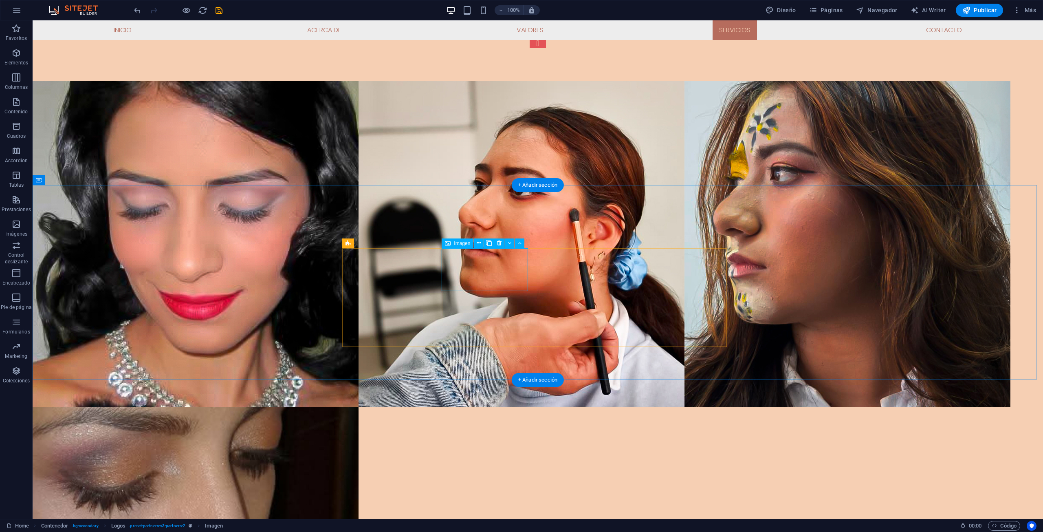
click at [480, 243] on icon at bounding box center [479, 243] width 4 height 9
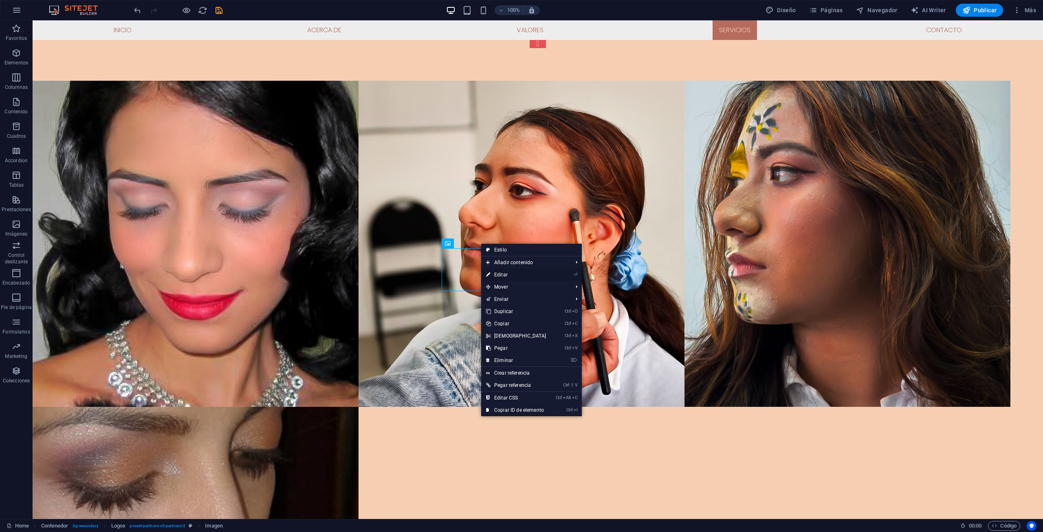
click at [501, 277] on link "⏎ Editar" at bounding box center [516, 274] width 70 height 12
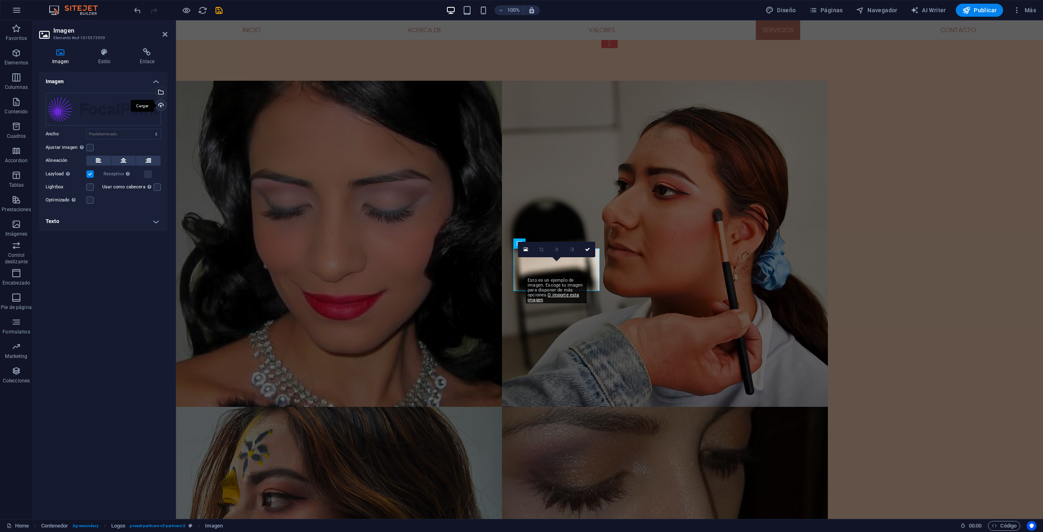
click at [163, 102] on div "Cargar" at bounding box center [160, 106] width 12 height 12
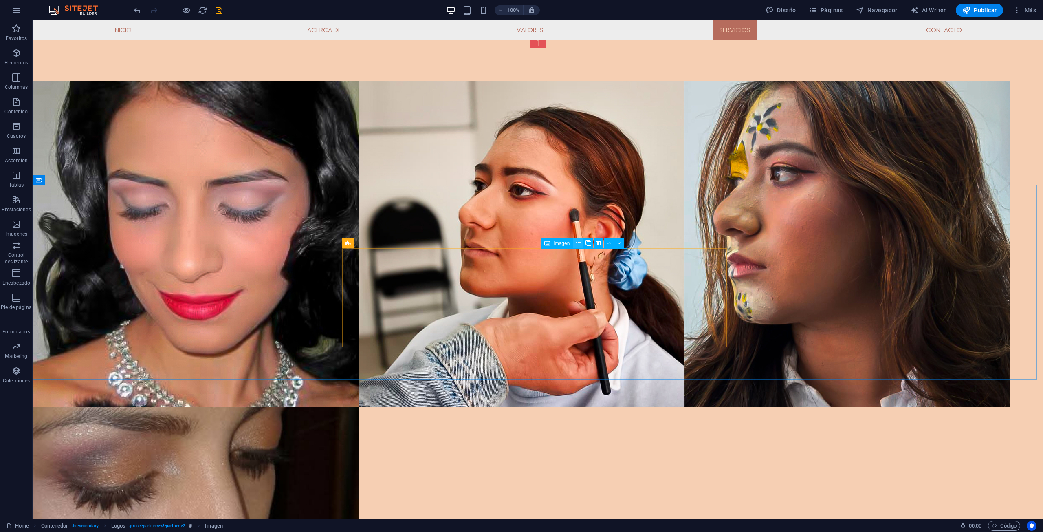
click at [579, 239] on icon at bounding box center [578, 243] width 4 height 9
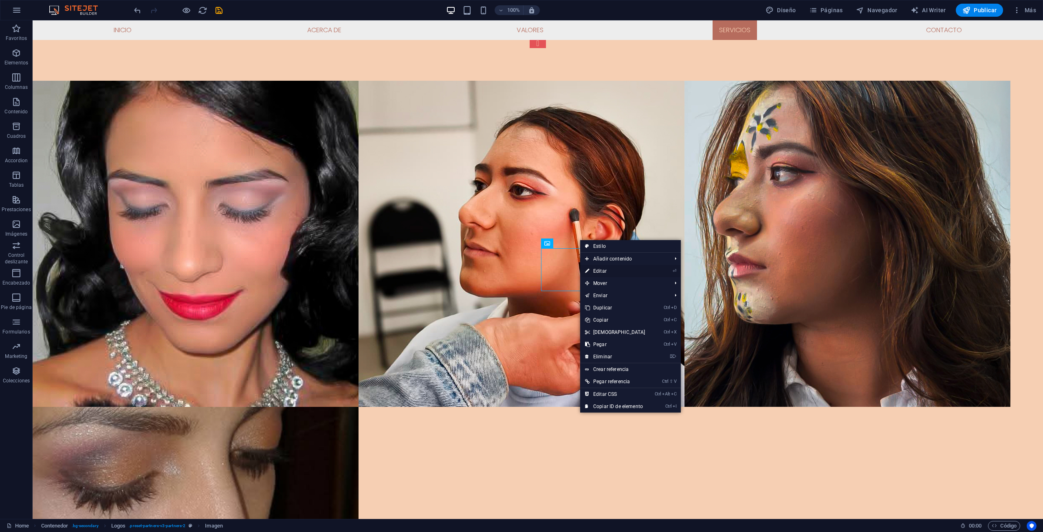
click at [602, 272] on link "⏎ Editar" at bounding box center [615, 271] width 70 height 12
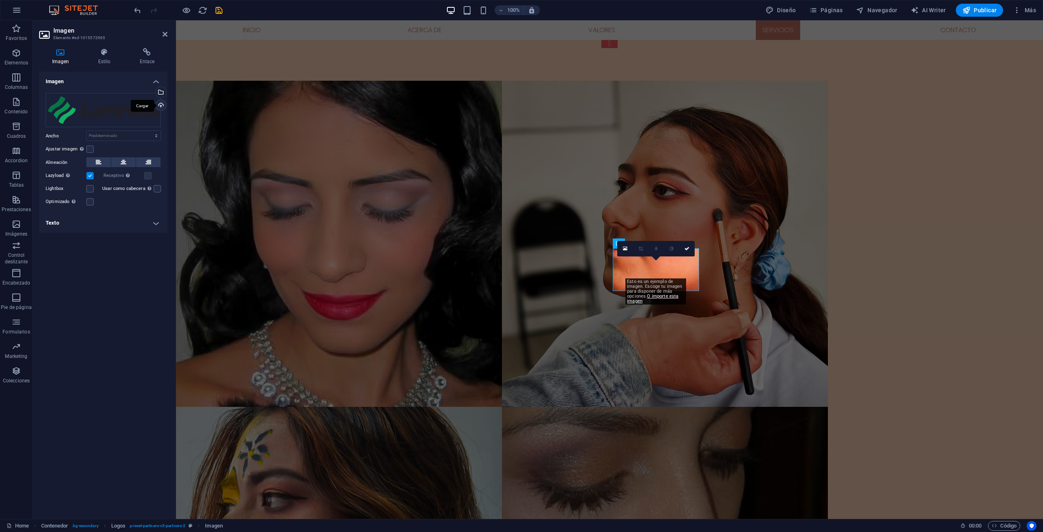
click at [160, 102] on div "Cargar" at bounding box center [160, 106] width 12 height 12
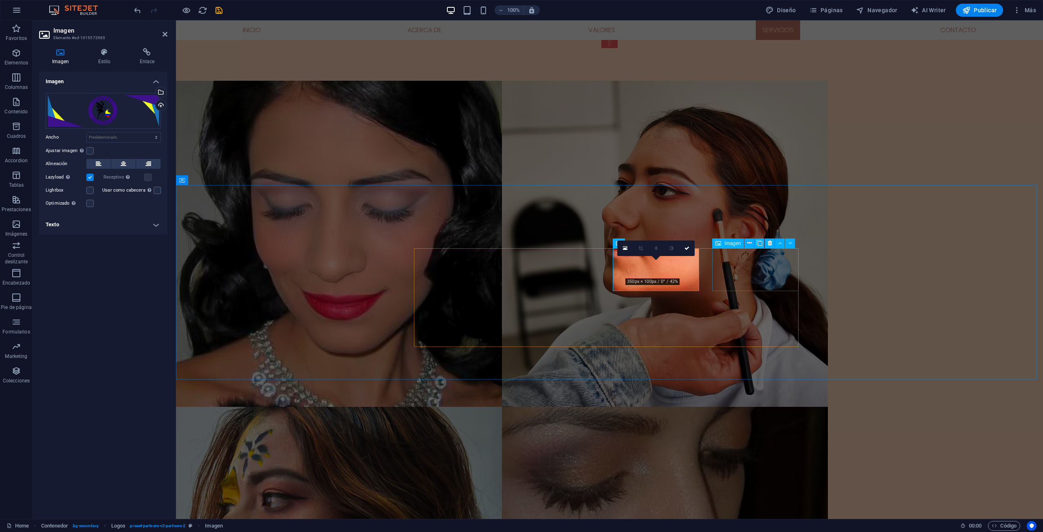
drag, startPoint x: 735, startPoint y: 261, endPoint x: 879, endPoint y: 261, distance: 144.2
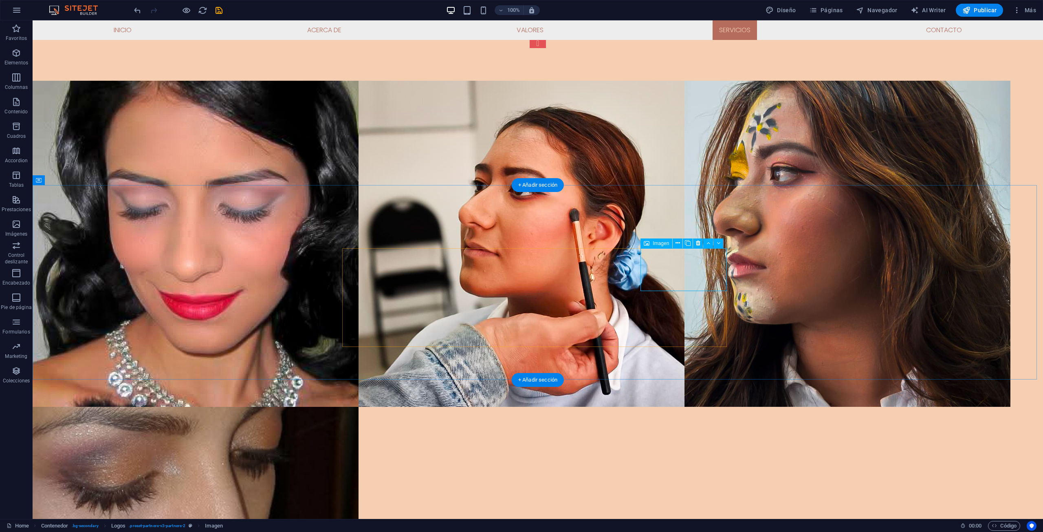
click at [677, 242] on icon at bounding box center [677, 243] width 4 height 9
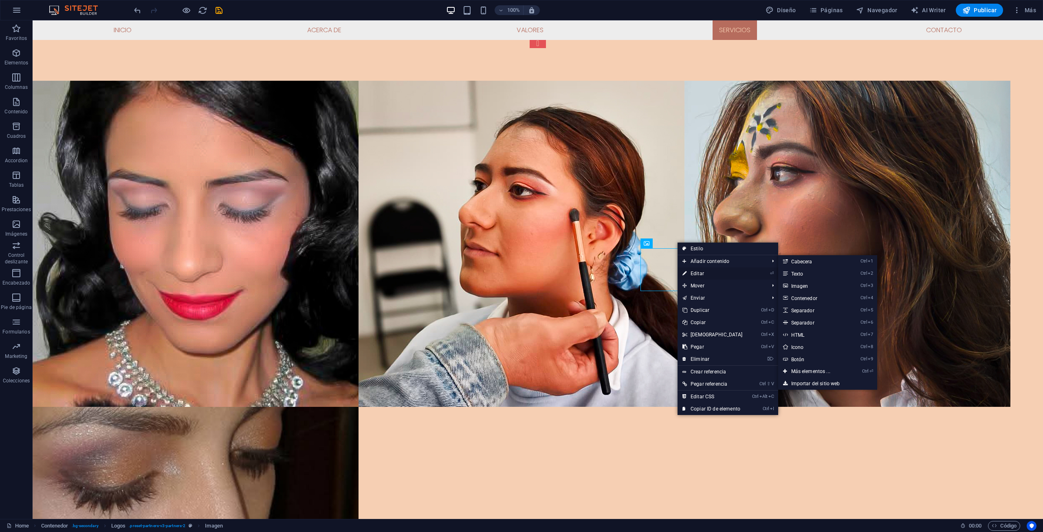
click at [702, 273] on link "⏎ Editar" at bounding box center [713, 273] width 70 height 12
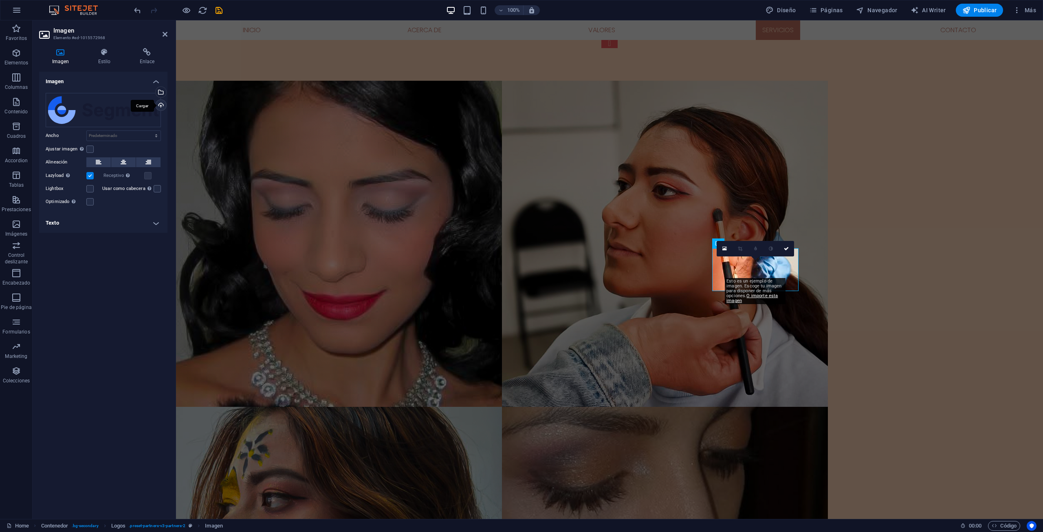
click at [156, 105] on div "Cargar" at bounding box center [160, 106] width 12 height 12
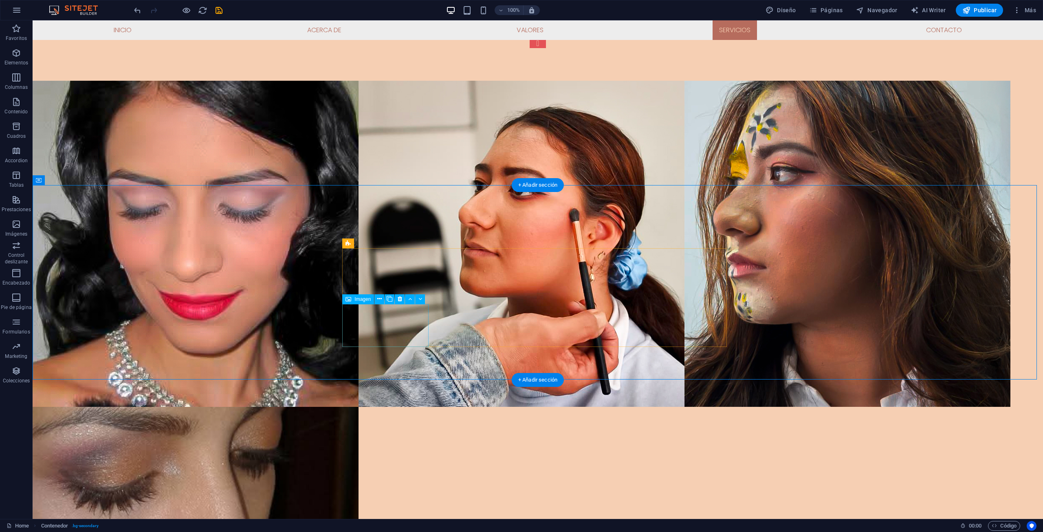
click at [376, 297] on button at bounding box center [379, 299] width 10 height 10
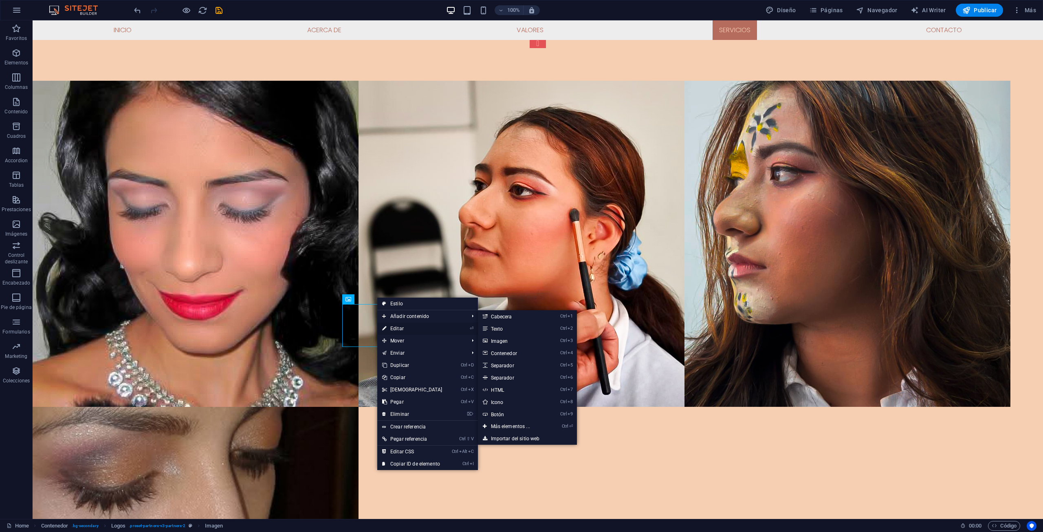
click at [400, 326] on link "⏎ Editar" at bounding box center [412, 328] width 70 height 12
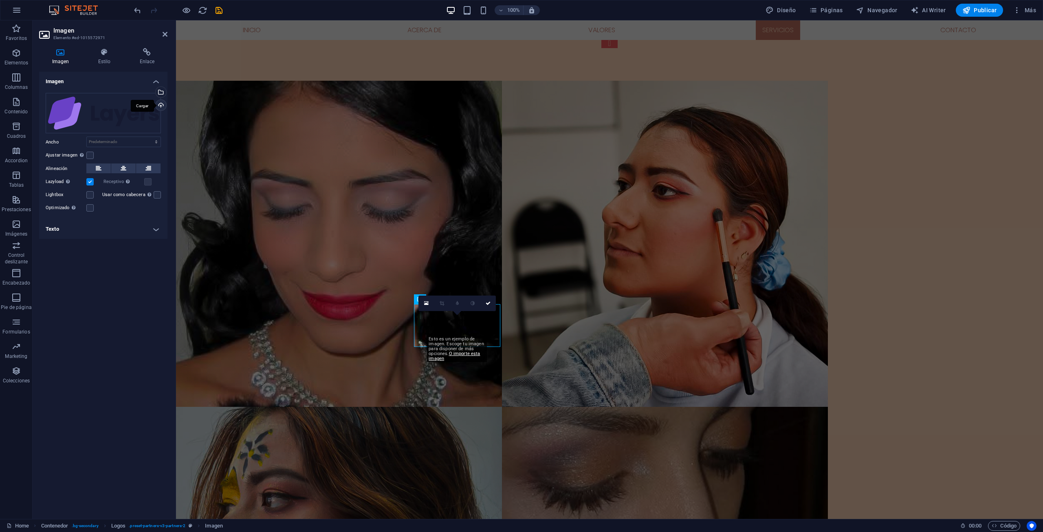
click at [162, 106] on div "Cargar" at bounding box center [160, 106] width 12 height 12
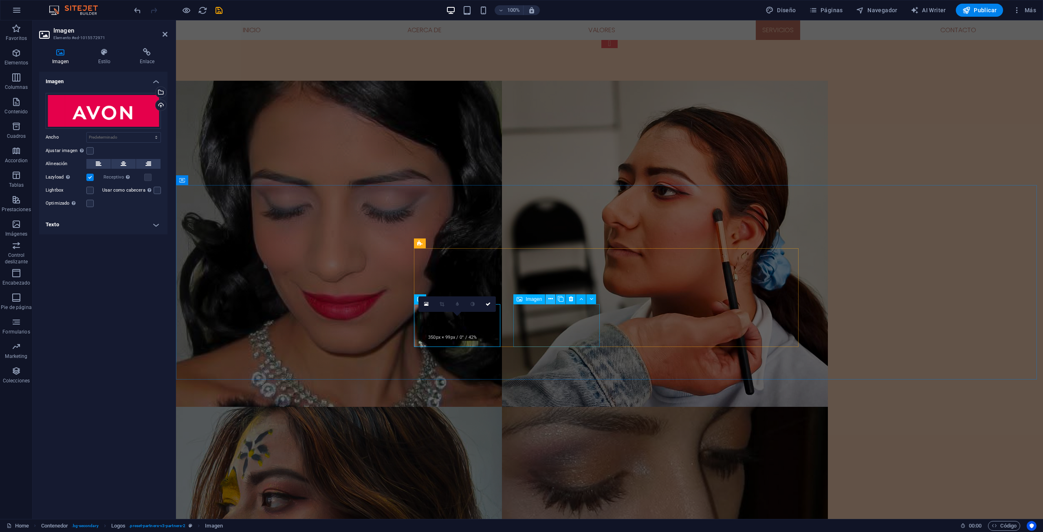
click at [551, 297] on icon at bounding box center [550, 299] width 4 height 9
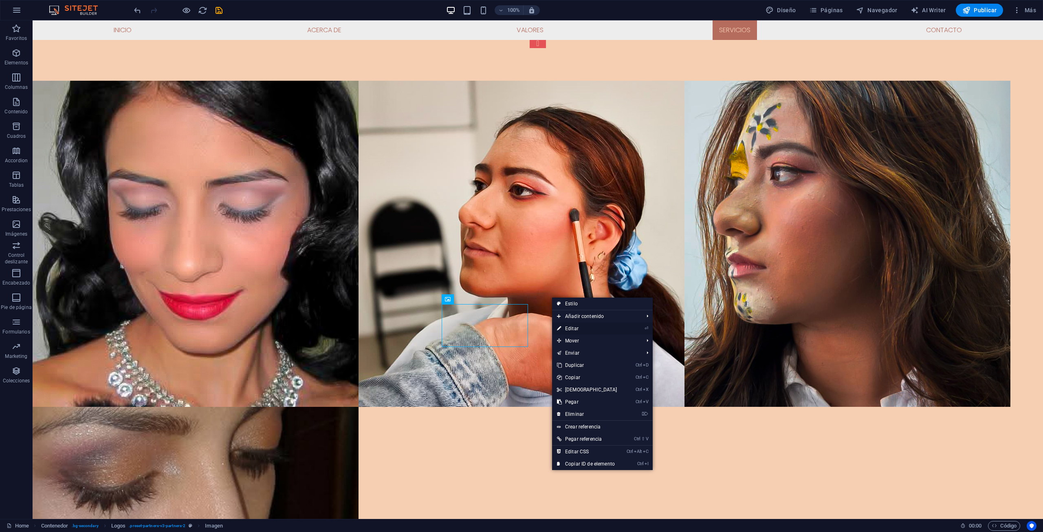
click at [569, 330] on link "⏎ Editar" at bounding box center [587, 328] width 70 height 12
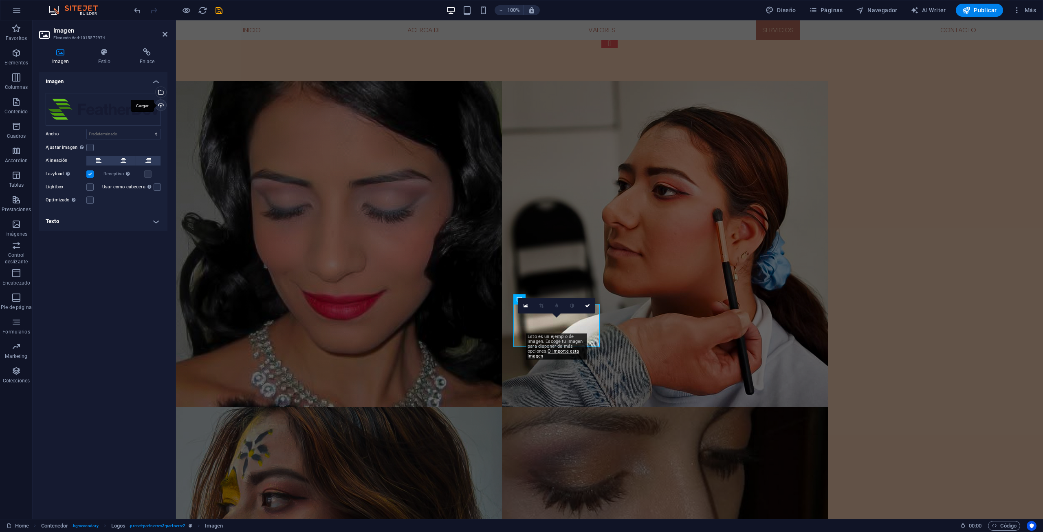
click at [165, 105] on div "Cargar" at bounding box center [160, 106] width 12 height 12
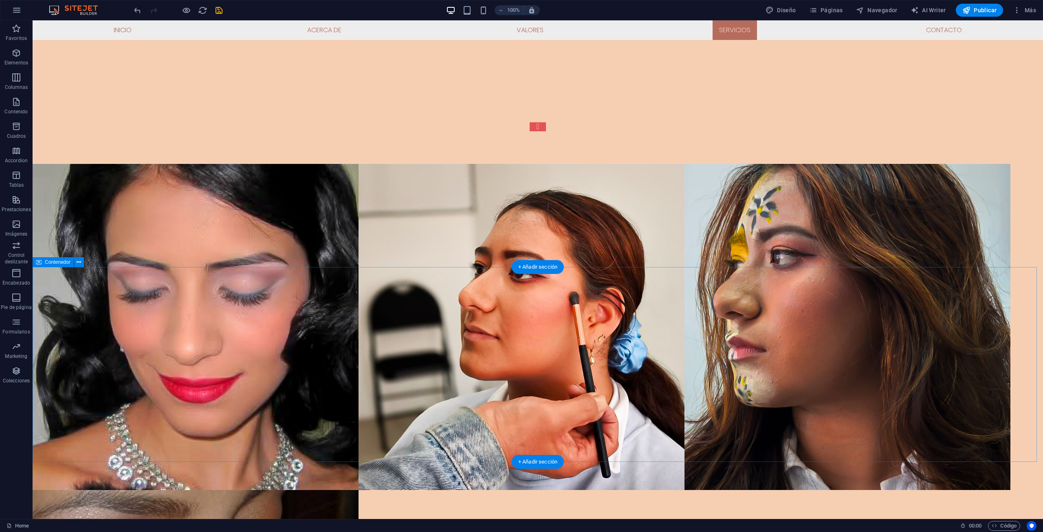
scroll to position [2395, 0]
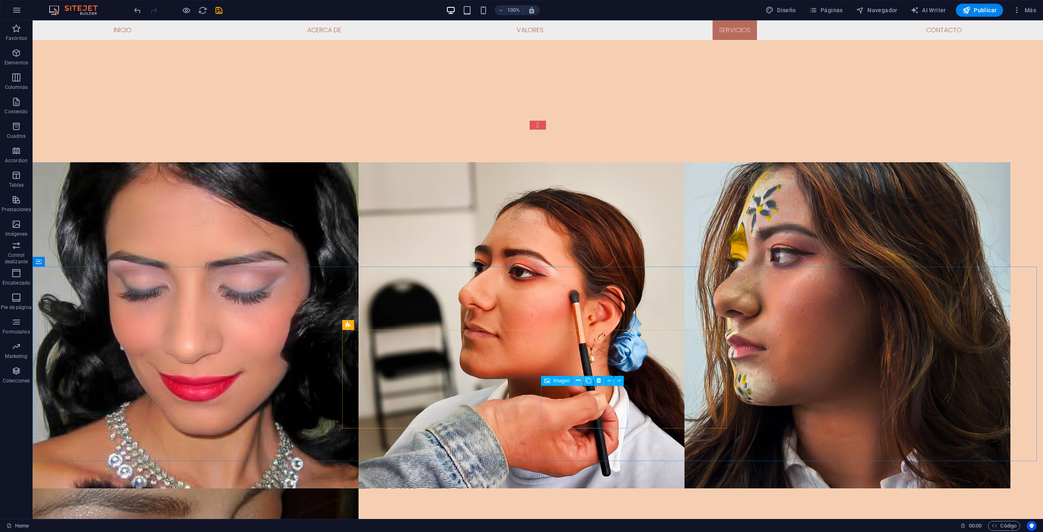
click at [577, 376] on button at bounding box center [578, 381] width 10 height 10
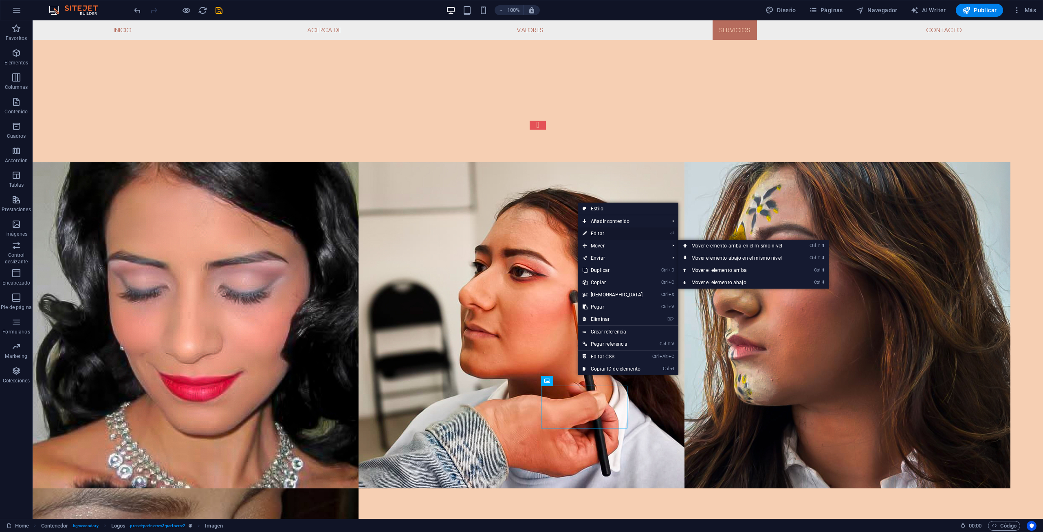
click at [601, 232] on link "⏎ Editar" at bounding box center [613, 233] width 70 height 12
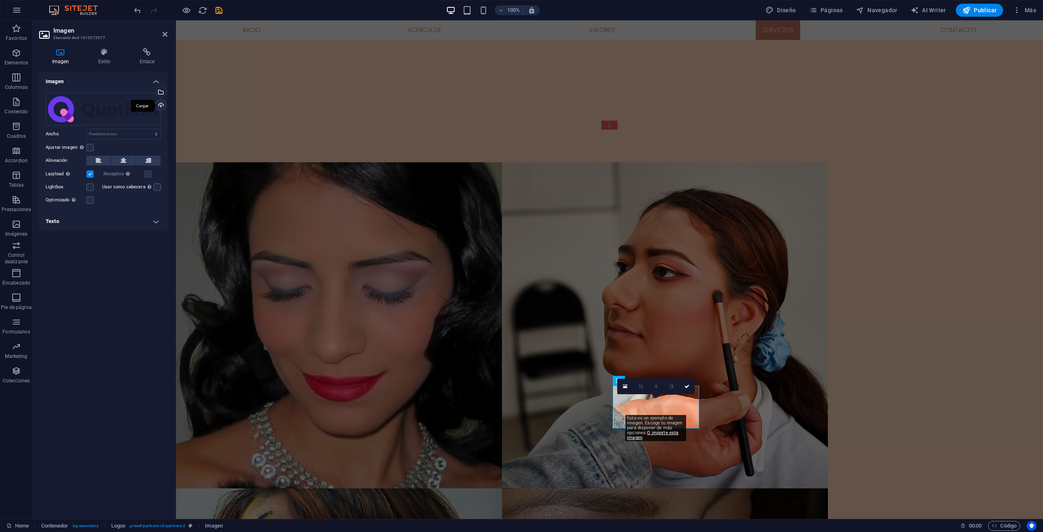
click at [160, 106] on div "Cargar" at bounding box center [160, 106] width 12 height 12
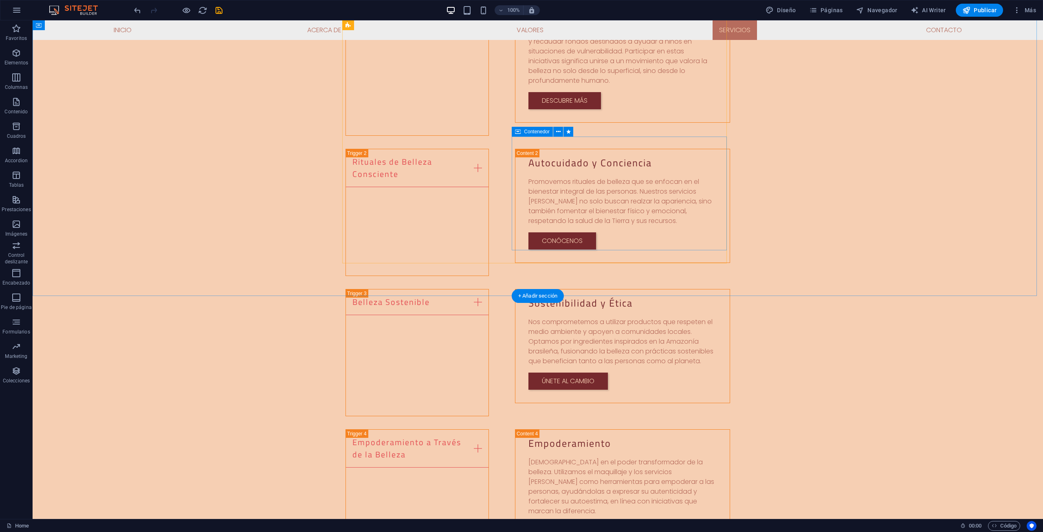
scroll to position [1623, 0]
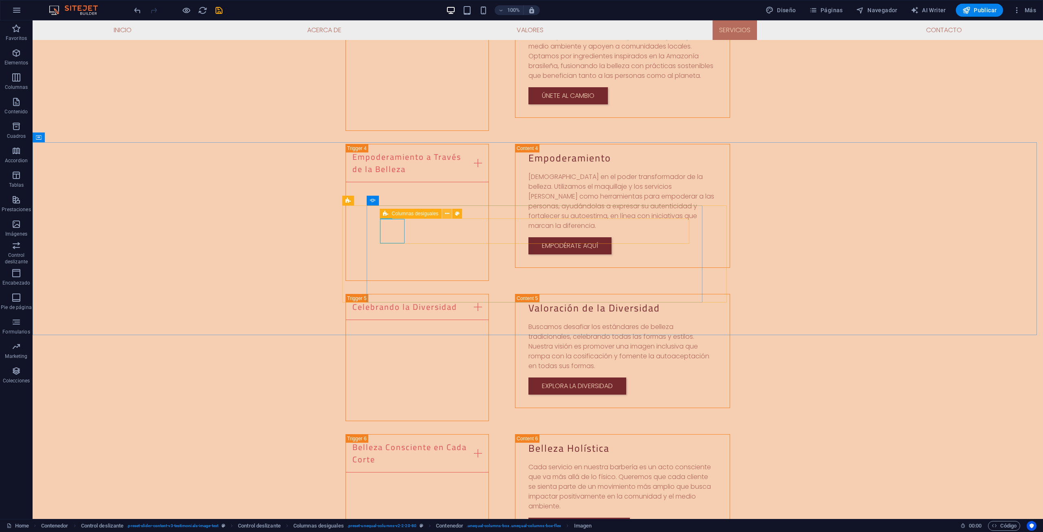
click at [448, 214] on icon at bounding box center [447, 213] width 4 height 9
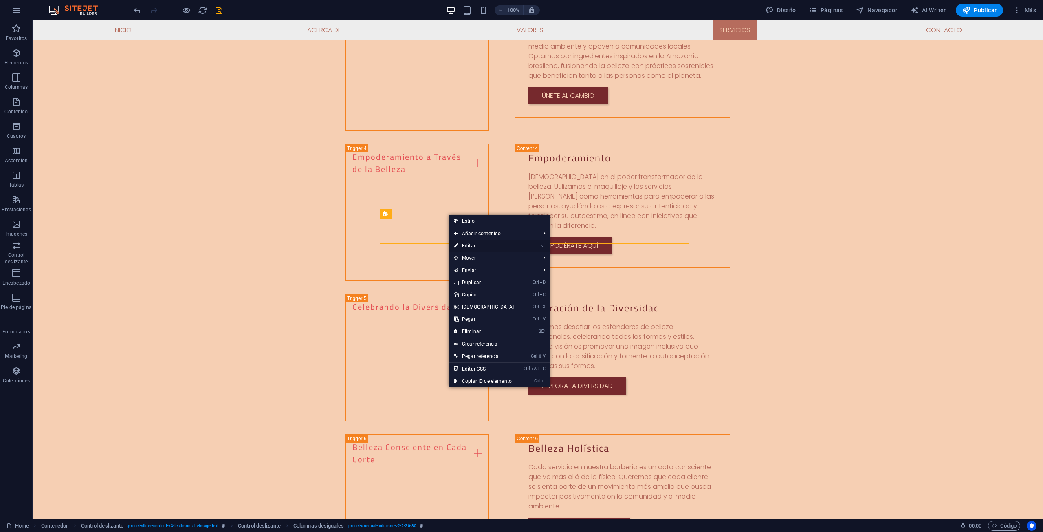
click at [474, 246] on link "⏎ Editar" at bounding box center [484, 246] width 70 height 12
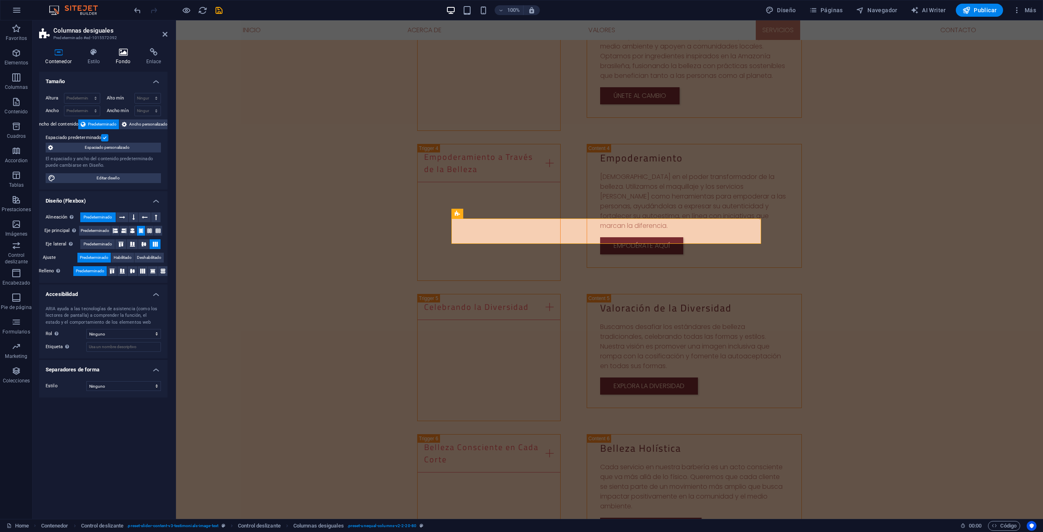
click at [123, 59] on h4 "Fondo" at bounding box center [125, 56] width 31 height 17
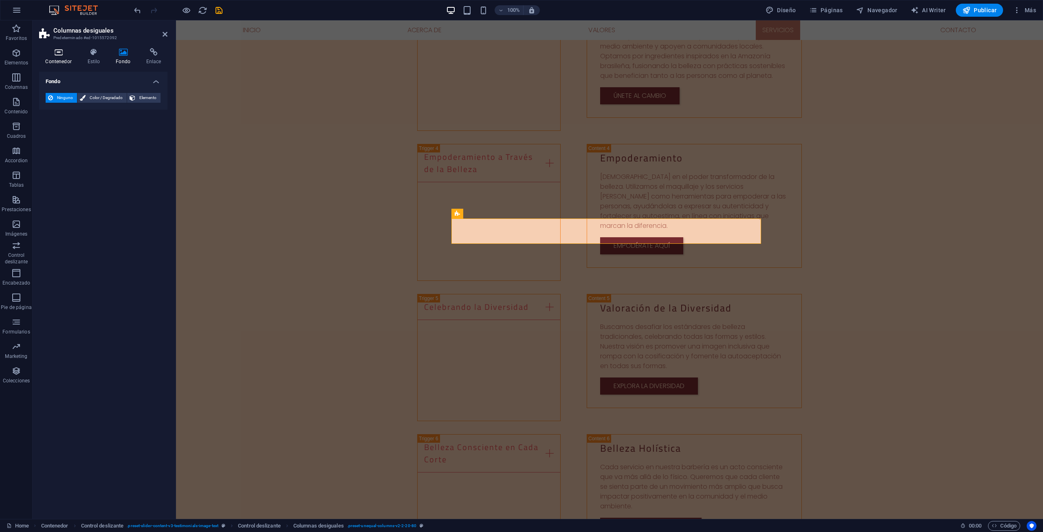
click at [59, 55] on icon at bounding box center [58, 52] width 39 height 8
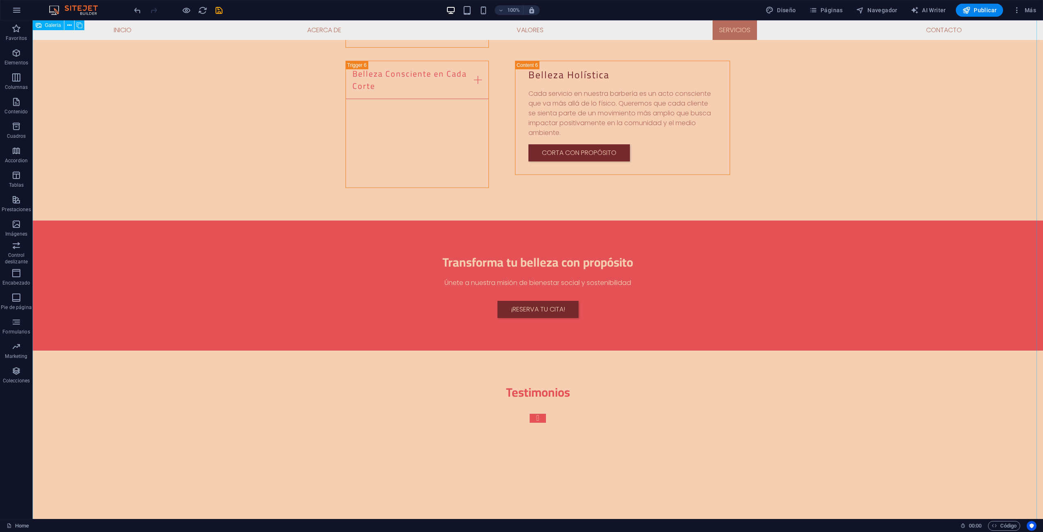
scroll to position [1990, 0]
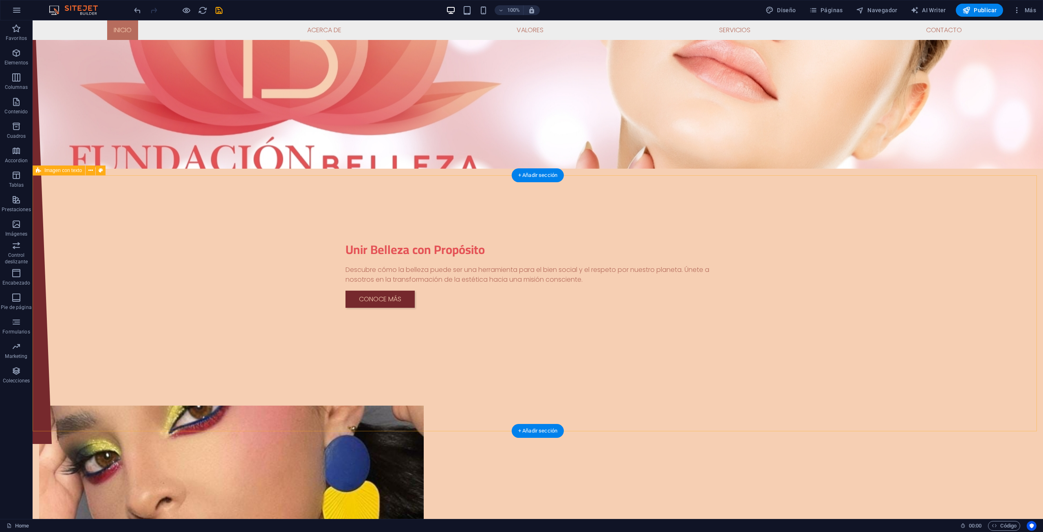
scroll to position [0, 0]
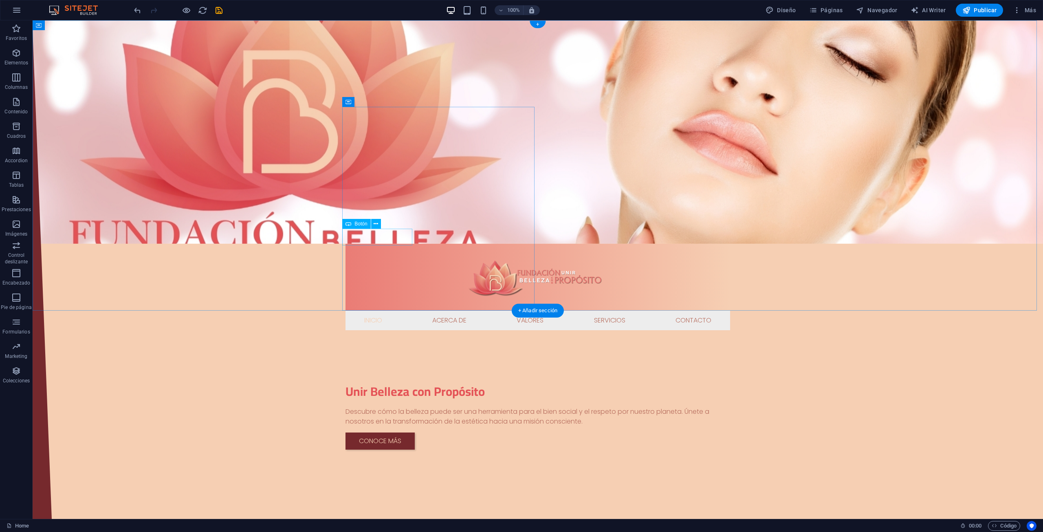
click at [370, 432] on div "Conoce más" at bounding box center [537, 440] width 385 height 17
click at [359, 224] on span "Botón" at bounding box center [360, 223] width 13 height 5
click at [379, 224] on button at bounding box center [376, 224] width 10 height 10
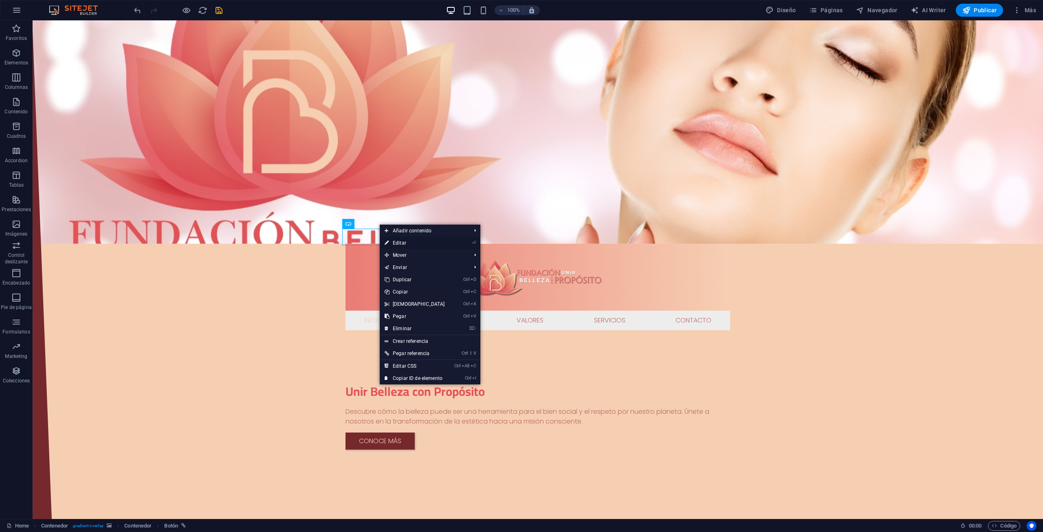
click at [407, 244] on link "⏎ Editar" at bounding box center [415, 243] width 70 height 12
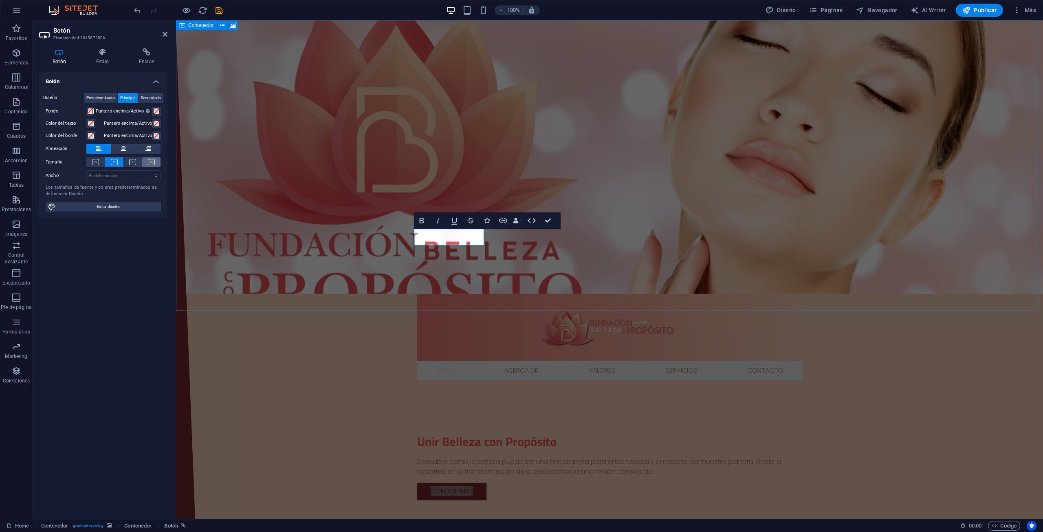
click at [148, 163] on icon at bounding box center [151, 162] width 7 height 6
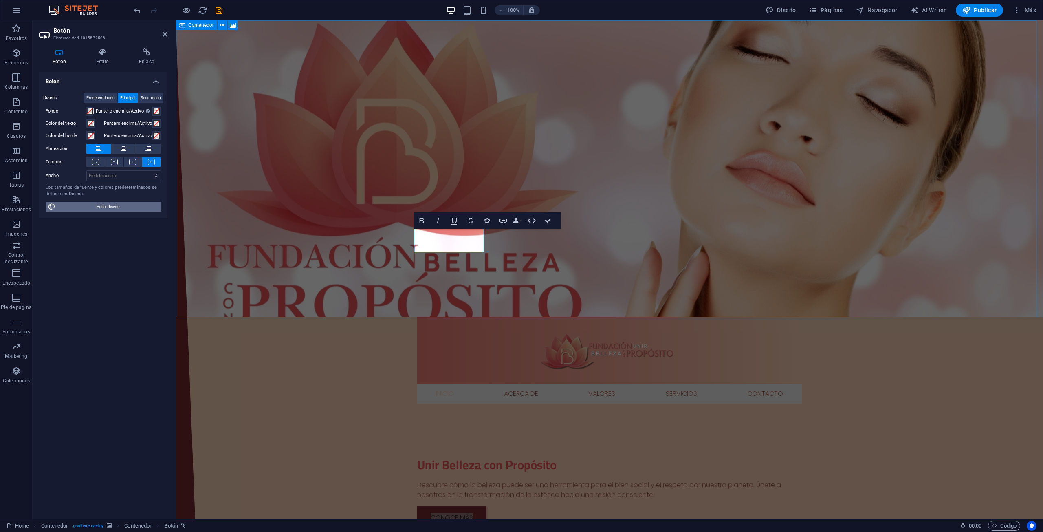
click at [113, 204] on span "Editar diseño" at bounding box center [108, 207] width 101 height 10
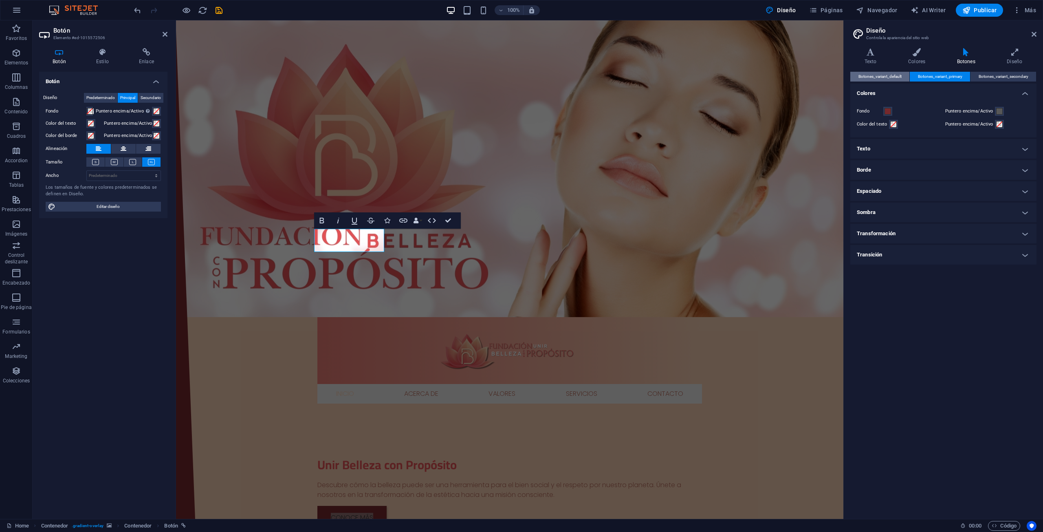
click at [865, 75] on span "Botones_variant_default" at bounding box center [879, 77] width 43 height 10
click at [947, 83] on div "Botones_variant_default Botones_variant_primary Botones_variant_secondary Color…" at bounding box center [943, 292] width 186 height 440
click at [949, 73] on span "Botones_variant_primary" at bounding box center [940, 77] width 44 height 10
click at [345, 506] on link "Conoce más" at bounding box center [351, 518] width 69 height 24
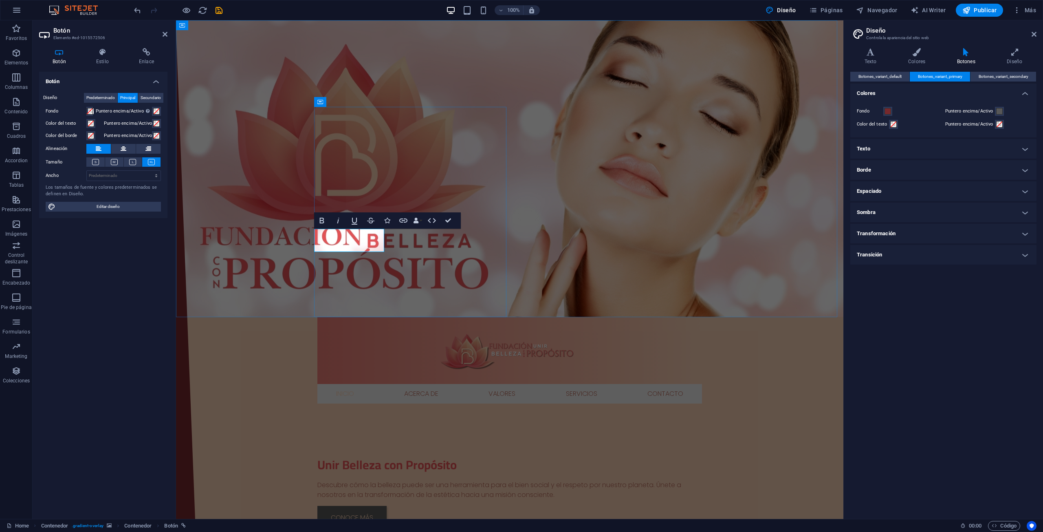
click at [363, 506] on link "Conoce más" at bounding box center [351, 518] width 69 height 24
click at [371, 506] on link "Conoce más" at bounding box center [351, 518] width 69 height 24
drag, startPoint x: 376, startPoint y: 239, endPoint x: 321, endPoint y: 243, distance: 55.5
click at [321, 506] on link "Conoce más" at bounding box center [351, 518] width 69 height 24
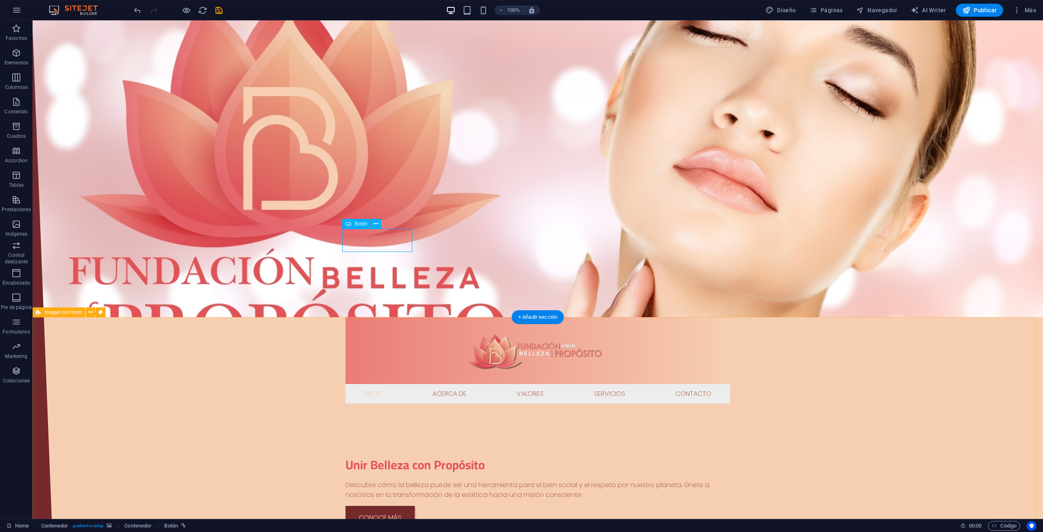
click at [221, 8] on icon "save" at bounding box center [218, 10] width 9 height 9
checkbox input "false"
click at [974, 5] on button "Publicar" at bounding box center [980, 10] width 48 height 13
